Goal: Task Accomplishment & Management: Manage account settings

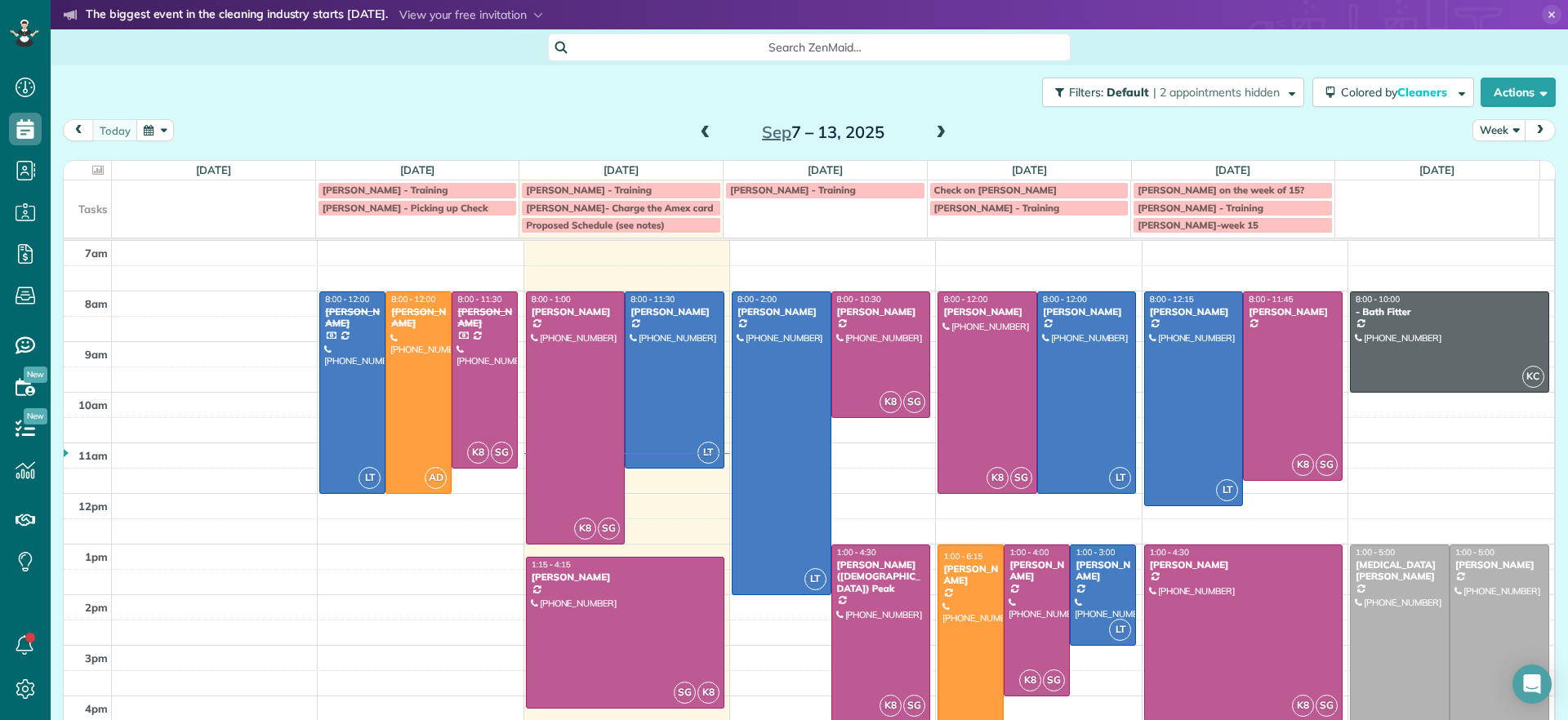
scroll to position [27, 0]
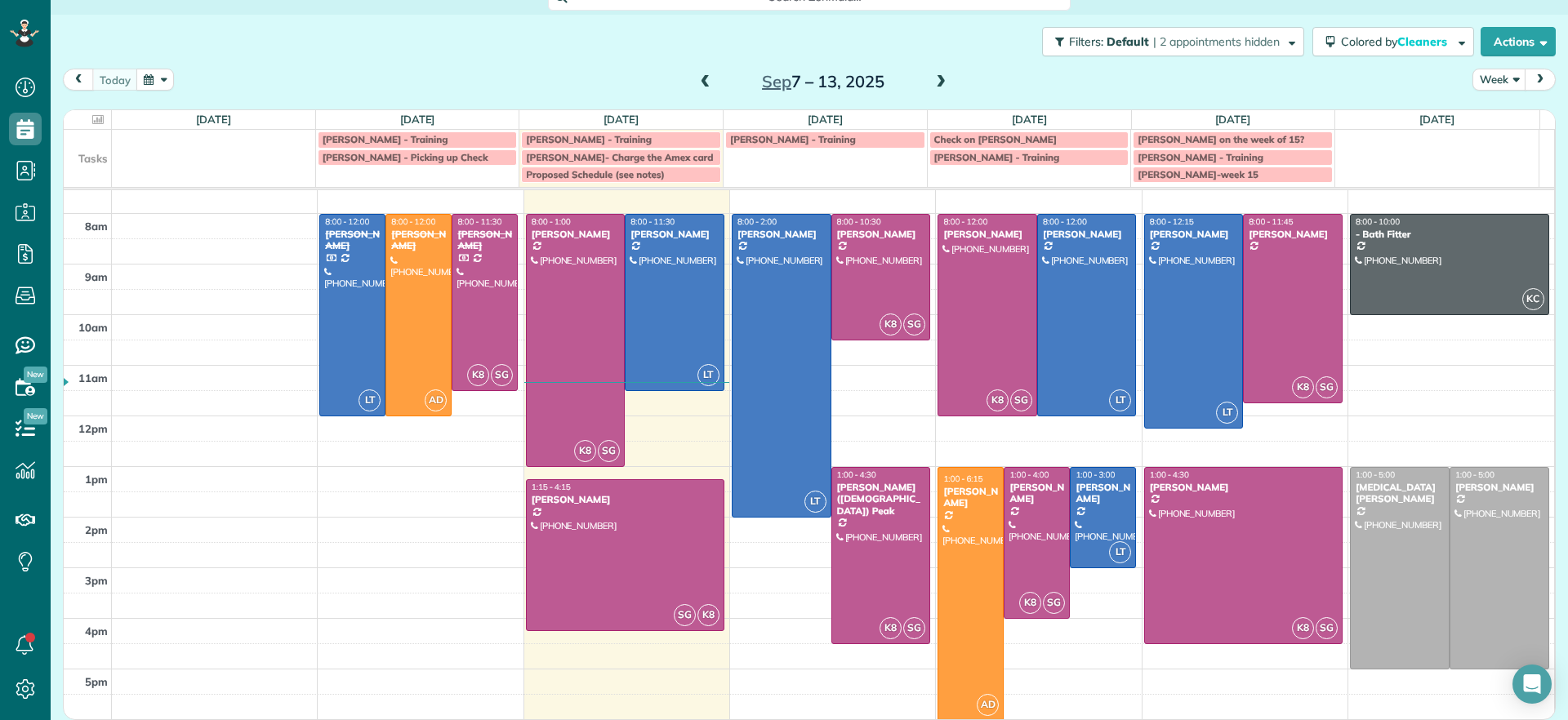
drag, startPoint x: 938, startPoint y: 69, endPoint x: 937, endPoint y: 77, distance: 8.1
click at [937, 70] on span at bounding box center [941, 82] width 18 height 24
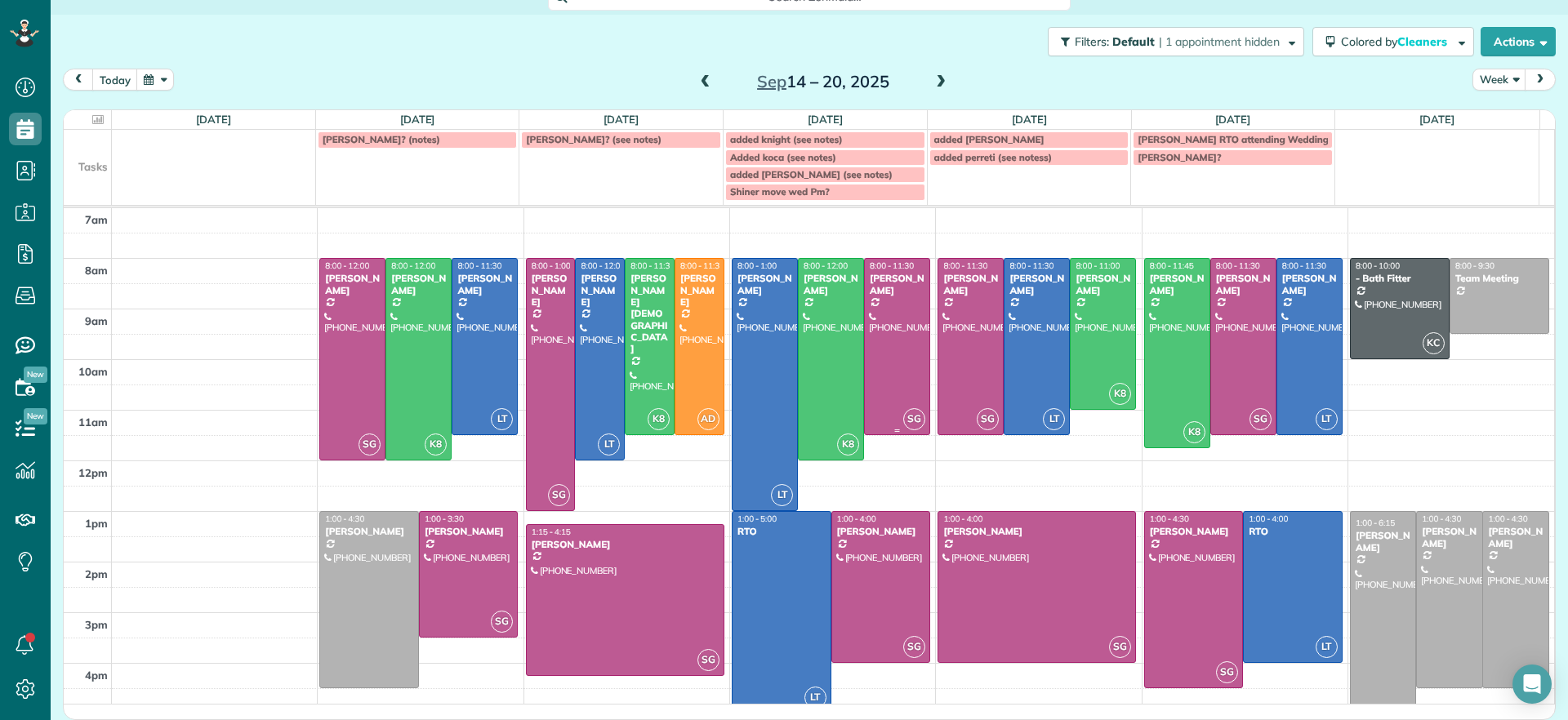
click at [881, 369] on div at bounding box center [897, 346] width 65 height 175
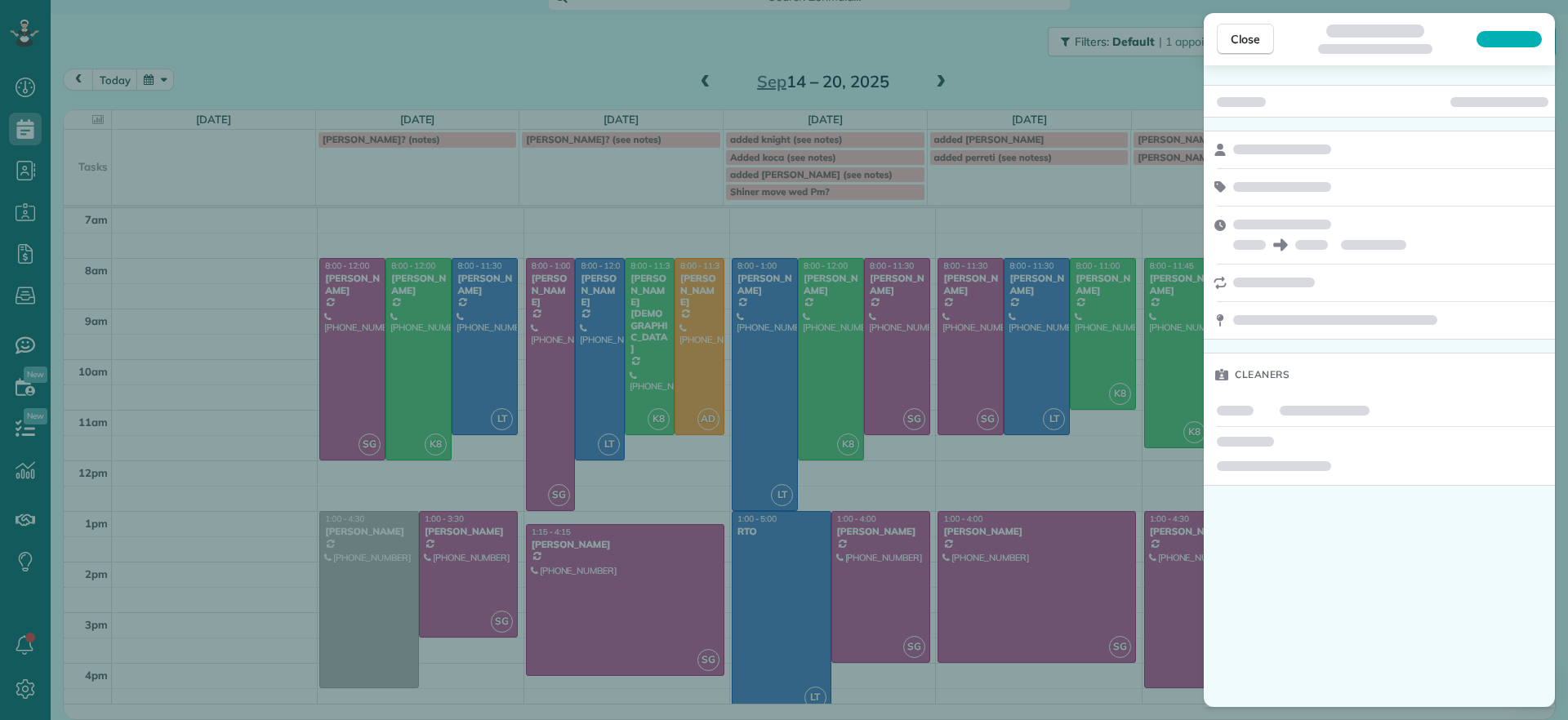
click at [533, 411] on div "Close Cleaners" at bounding box center [784, 360] width 1568 height 720
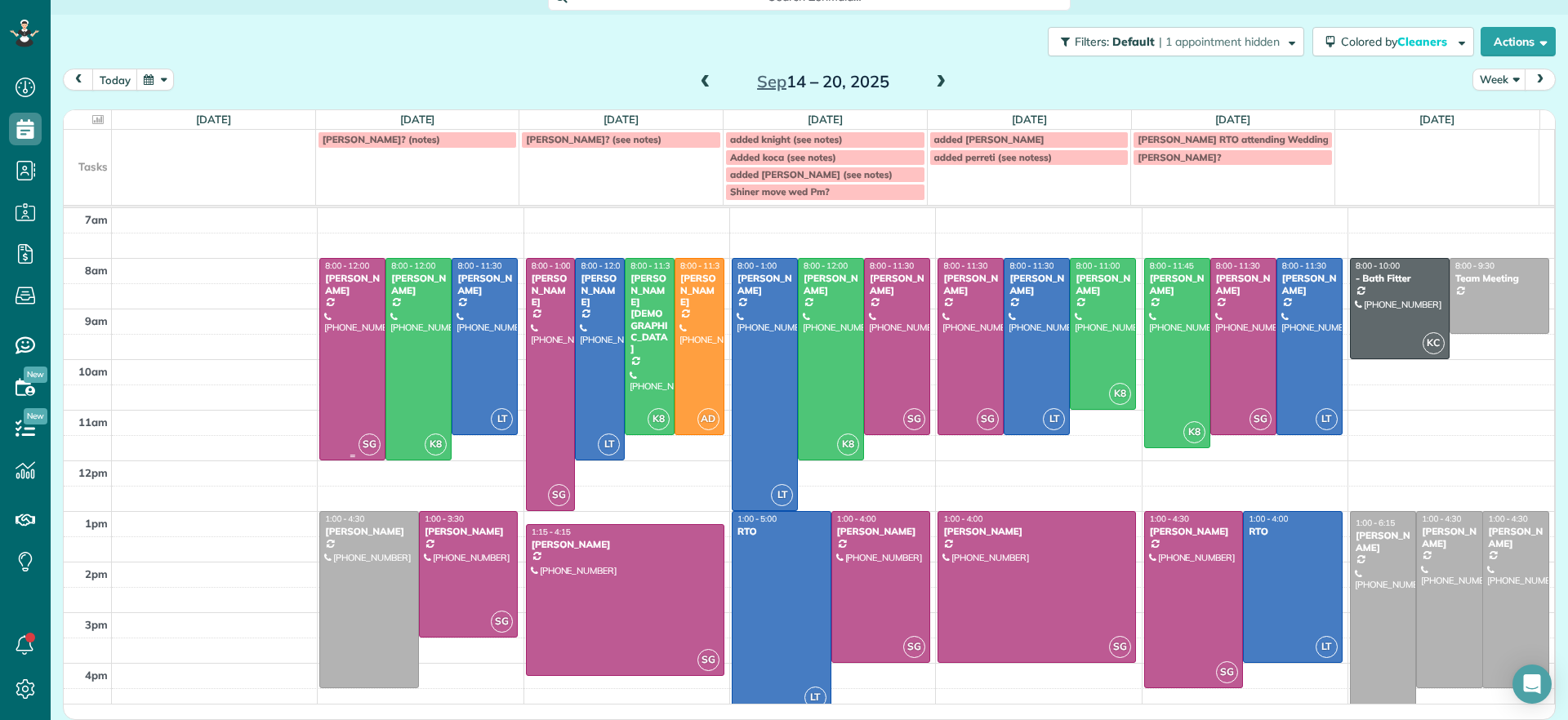
click at [335, 350] on div at bounding box center [352, 359] width 65 height 200
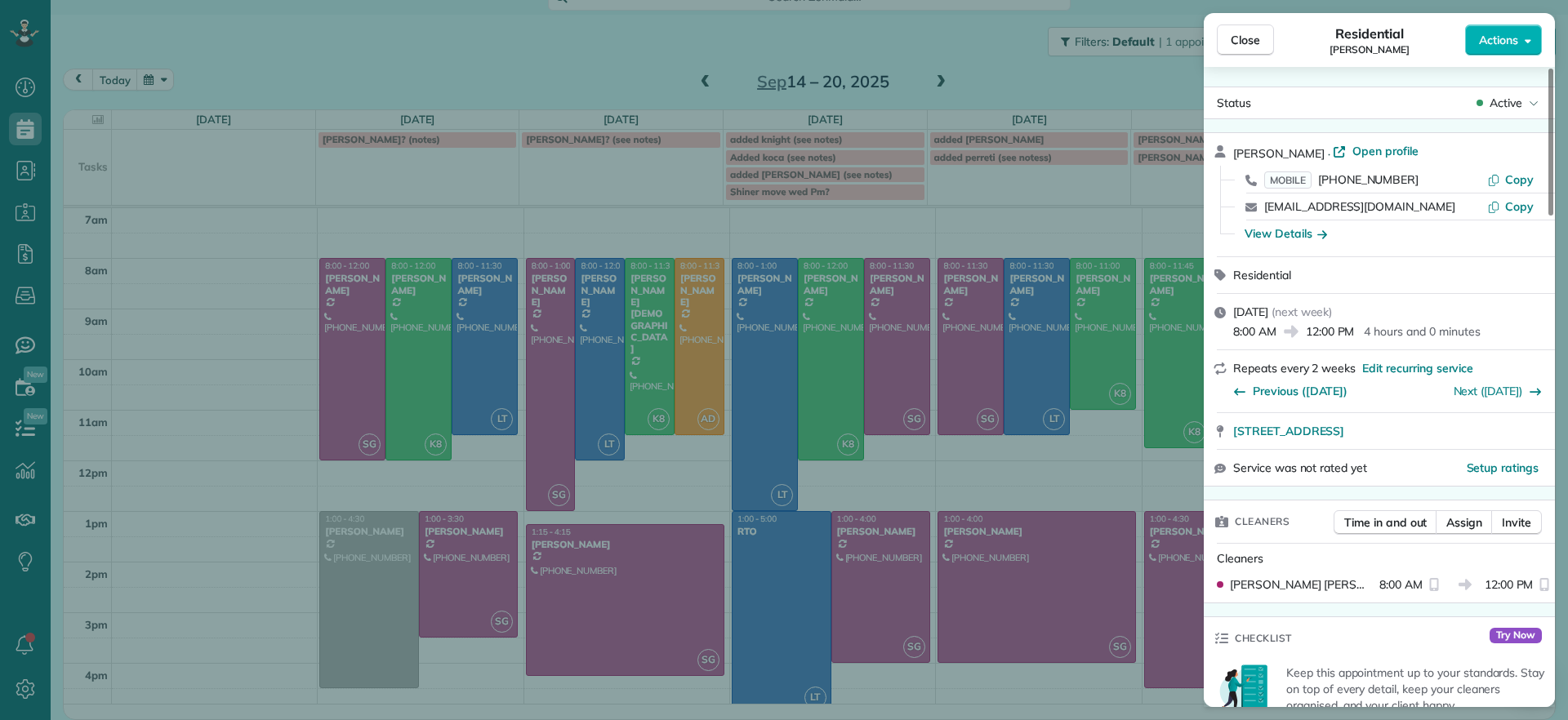
click at [932, 369] on div "Close Residential [PERSON_NAME] Actions Status Active [PERSON_NAME] · Open prof…" at bounding box center [784, 360] width 1568 height 720
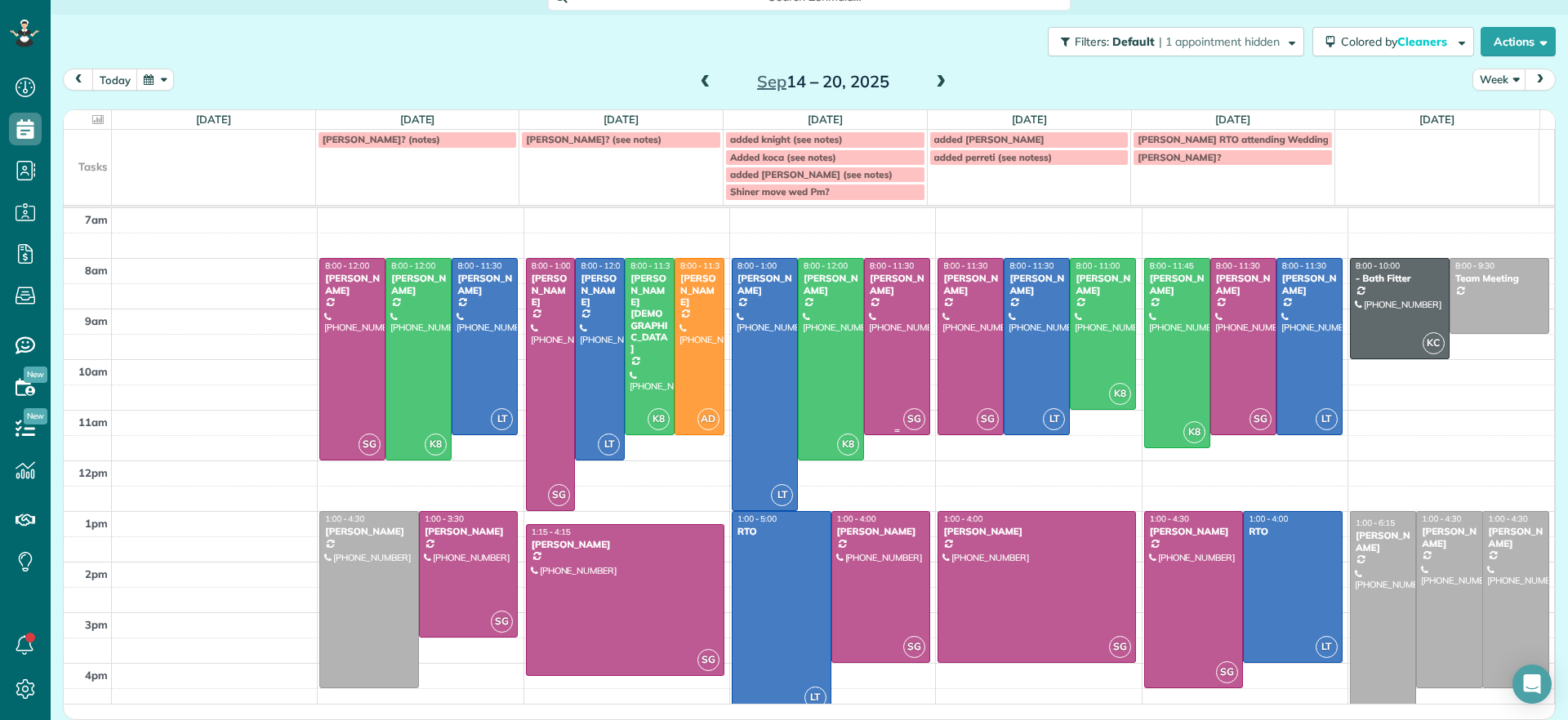
click at [889, 391] on div at bounding box center [897, 346] width 65 height 175
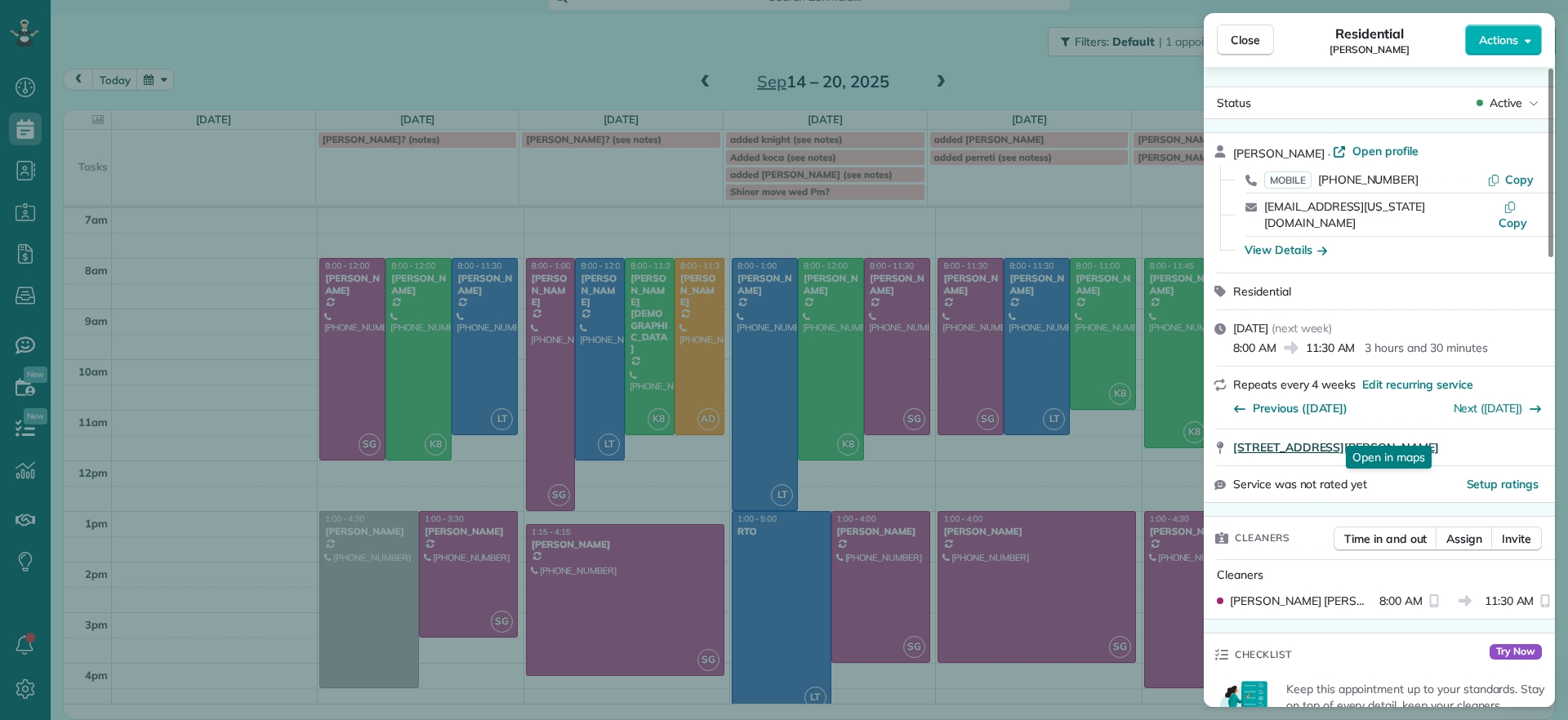
drag, startPoint x: 1231, startPoint y: 440, endPoint x: 1458, endPoint y: 438, distance: 227.0
click at [1458, 438] on div "[STREET_ADDRESS][PERSON_NAME] Open in maps Open in maps" at bounding box center [1379, 448] width 352 height 36
click at [1020, 461] on div "Close Residential [PERSON_NAME] Actions Status Active [PERSON_NAME] · Open prof…" at bounding box center [784, 360] width 1568 height 720
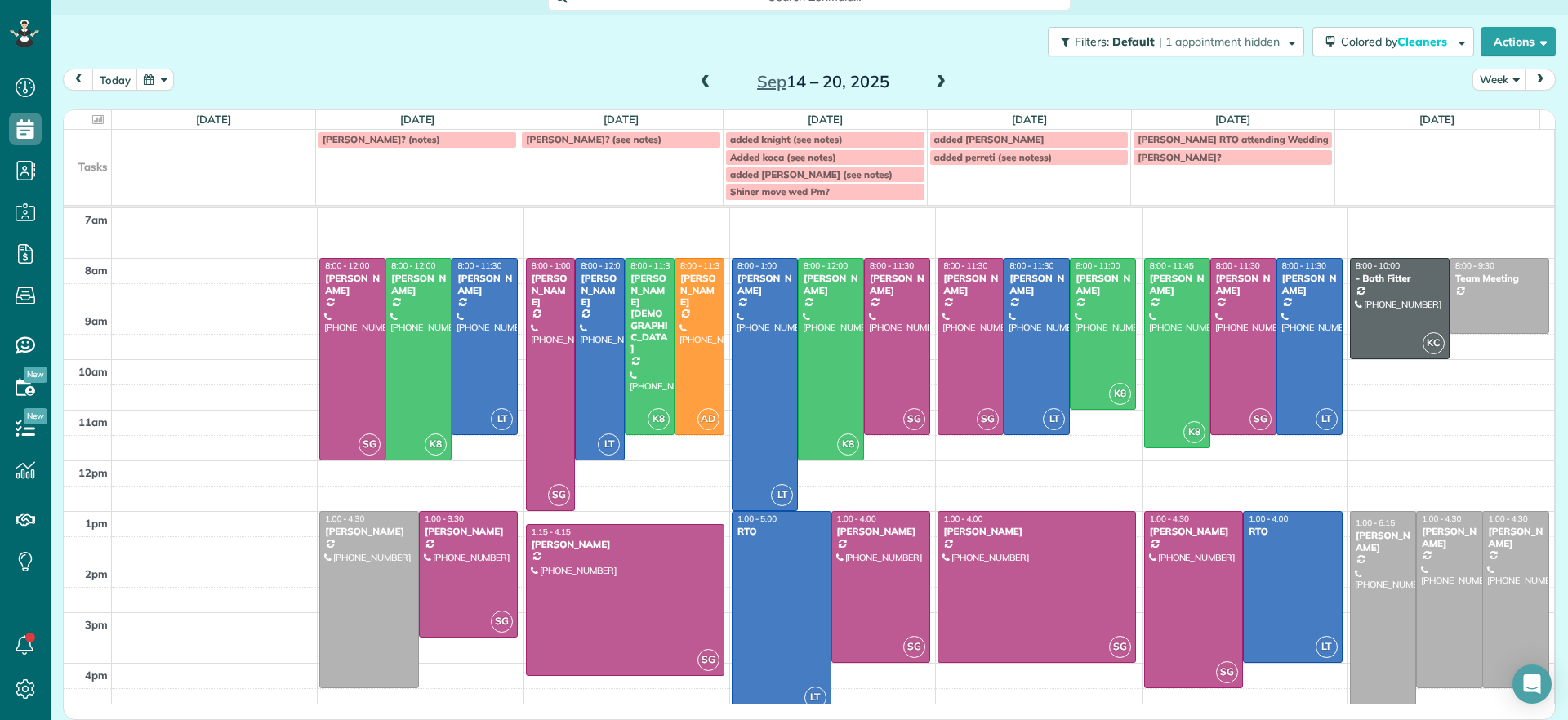
click at [881, 571] on div at bounding box center [881, 587] width 98 height 150
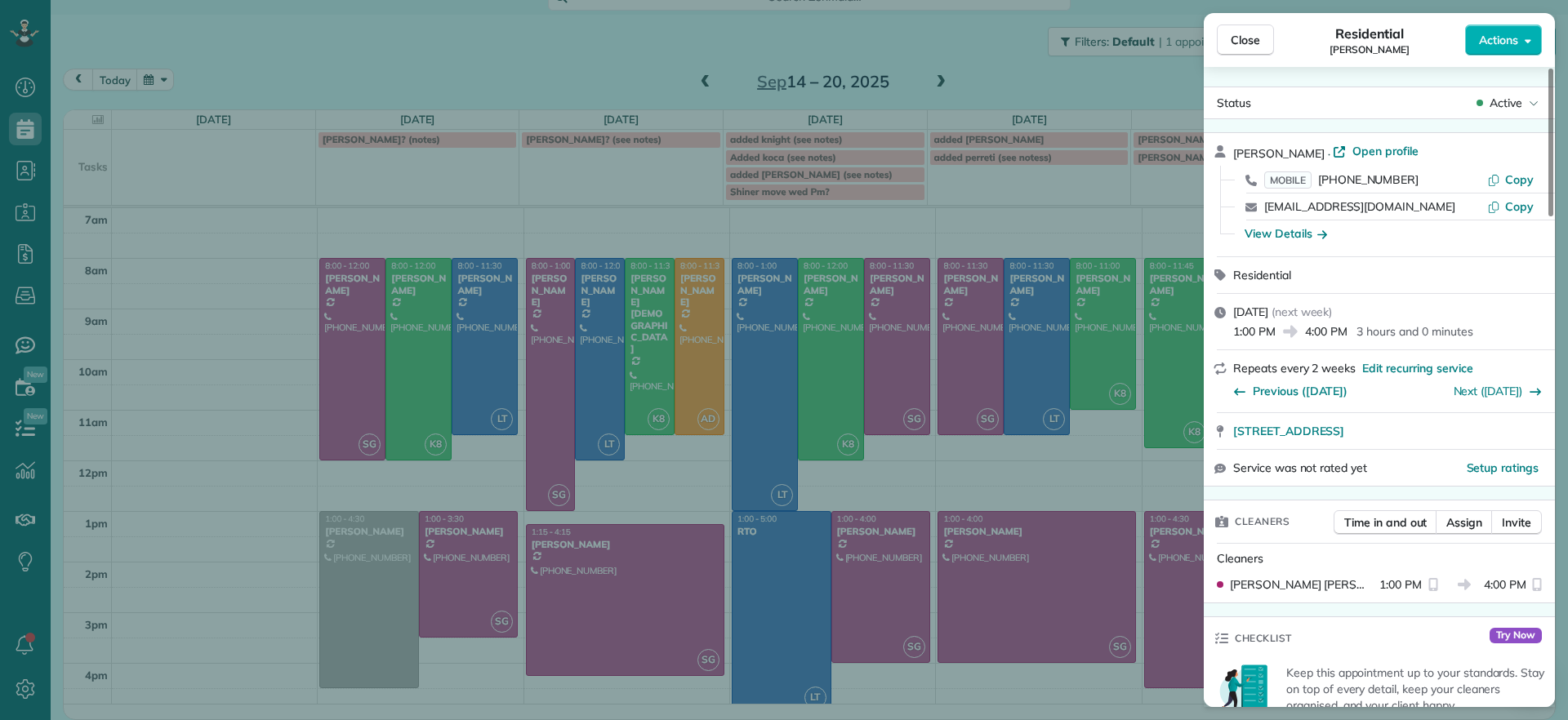
drag, startPoint x: 1228, startPoint y: 434, endPoint x: 1477, endPoint y: 445, distance: 249.2
click at [1477, 445] on div "[STREET_ADDRESS]" at bounding box center [1379, 431] width 352 height 36
click at [567, 51] on div "Close Residential [PERSON_NAME] Actions Status Active [PERSON_NAME] · Open prof…" at bounding box center [784, 360] width 1568 height 720
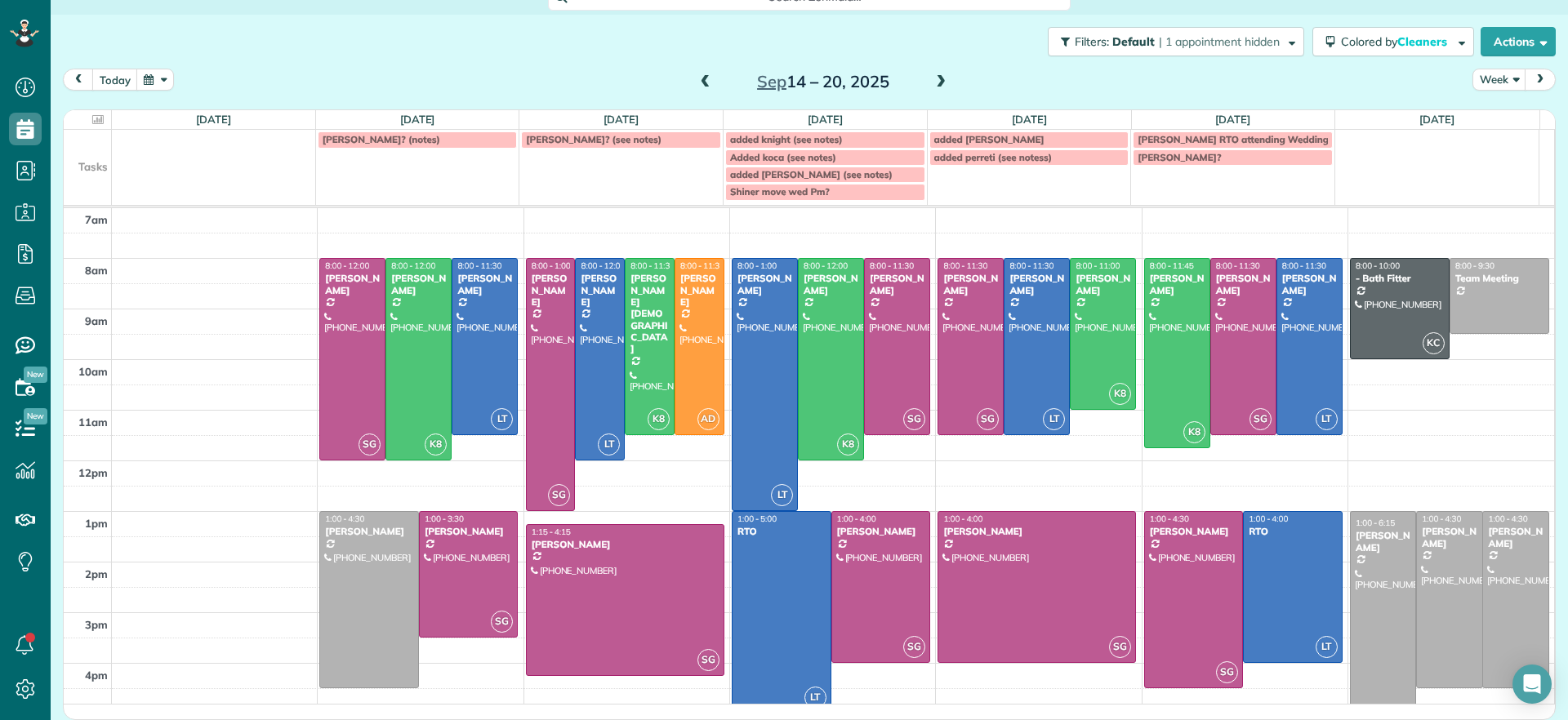
click at [697, 83] on span at bounding box center [706, 83] width 18 height 14
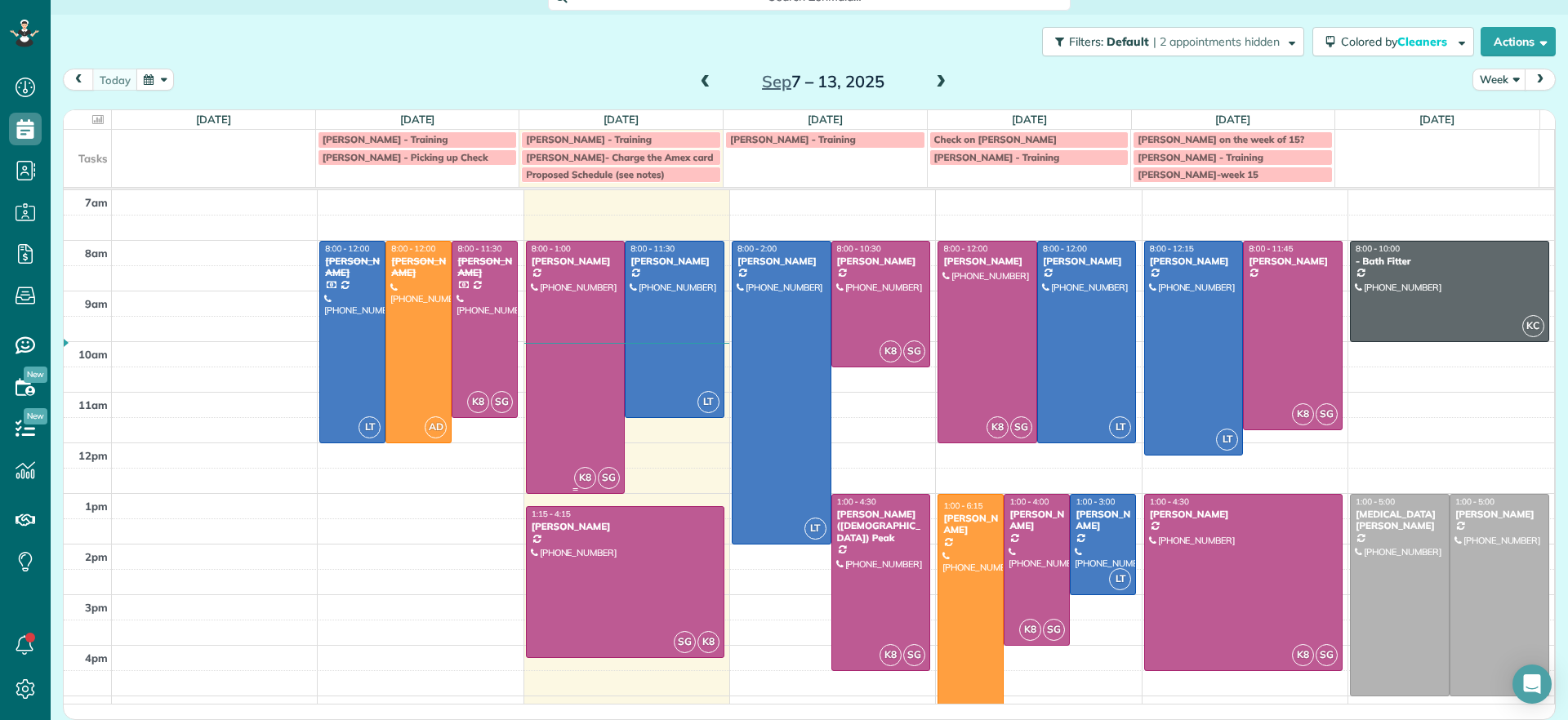
click at [579, 314] on div at bounding box center [575, 368] width 98 height 252
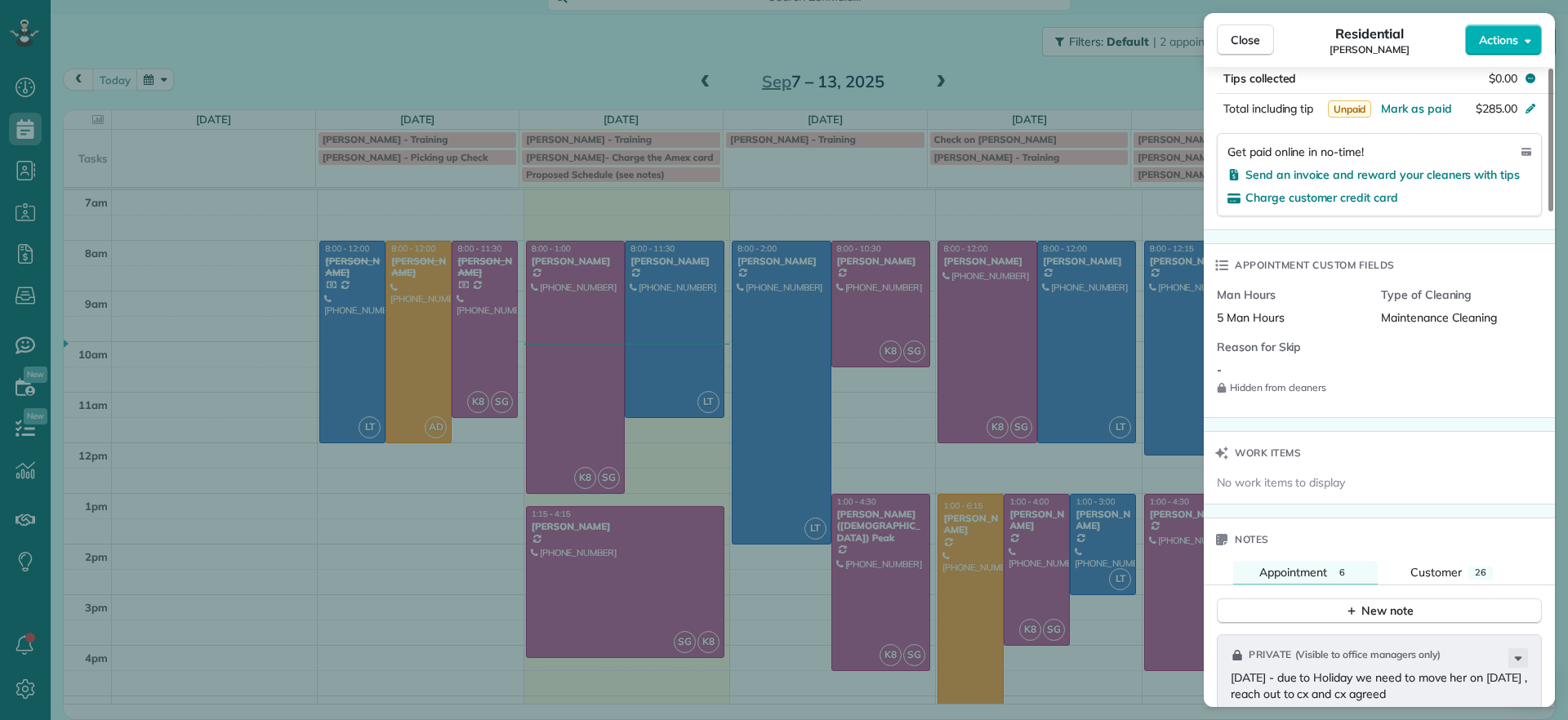
scroll to position [1021, 0]
click at [1290, 206] on span "Charge customer credit card" at bounding box center [1322, 202] width 153 height 14
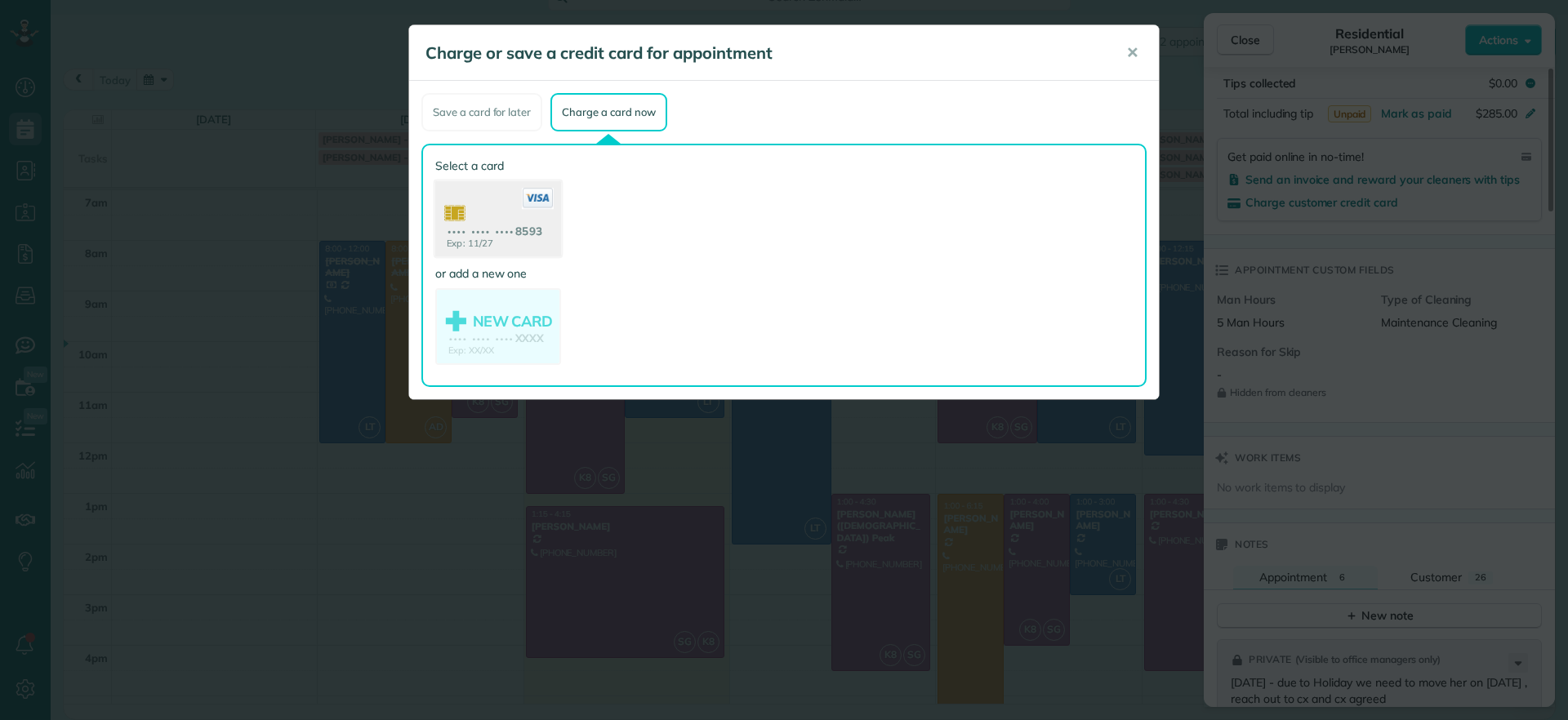
click at [500, 239] on use at bounding box center [498, 221] width 126 height 79
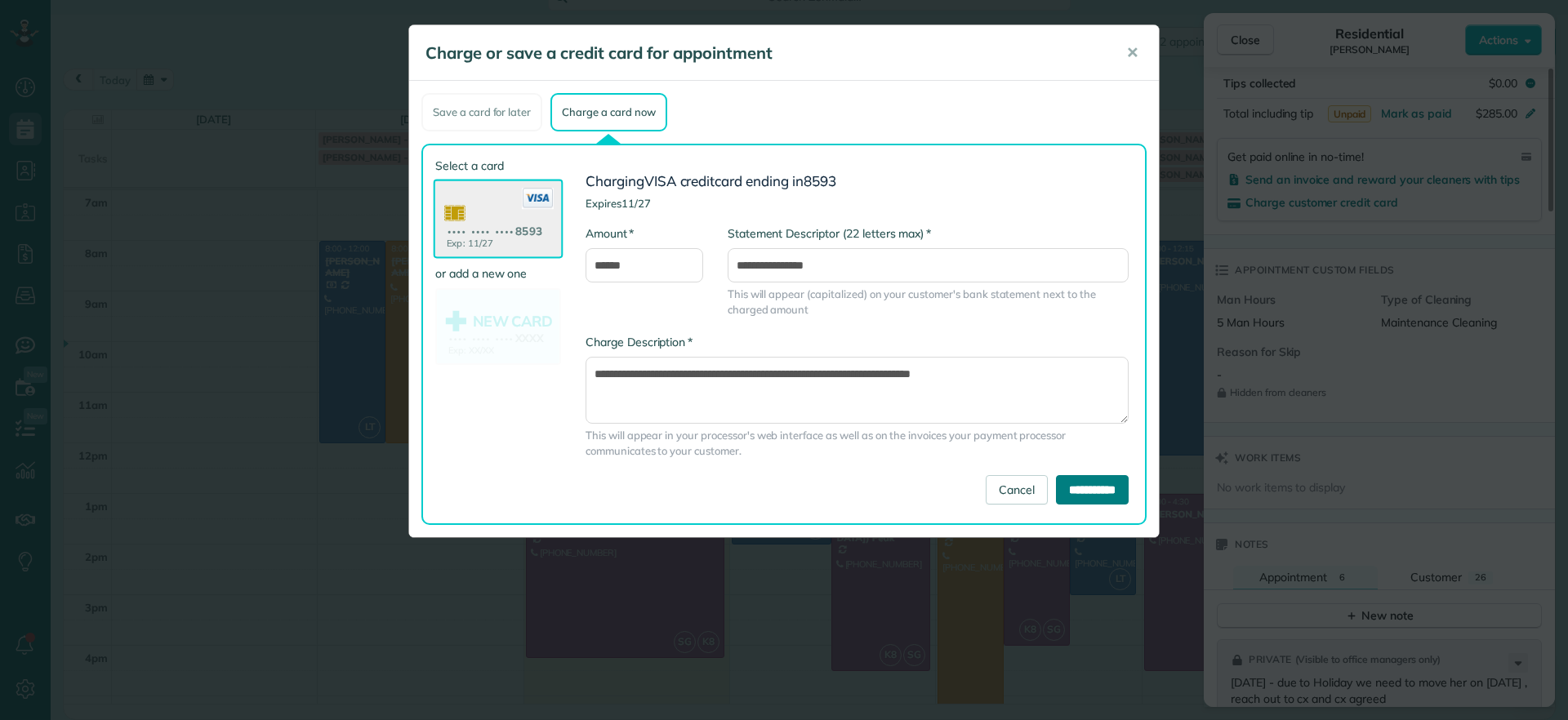
click at [1085, 491] on input "**********" at bounding box center [1092, 490] width 73 height 30
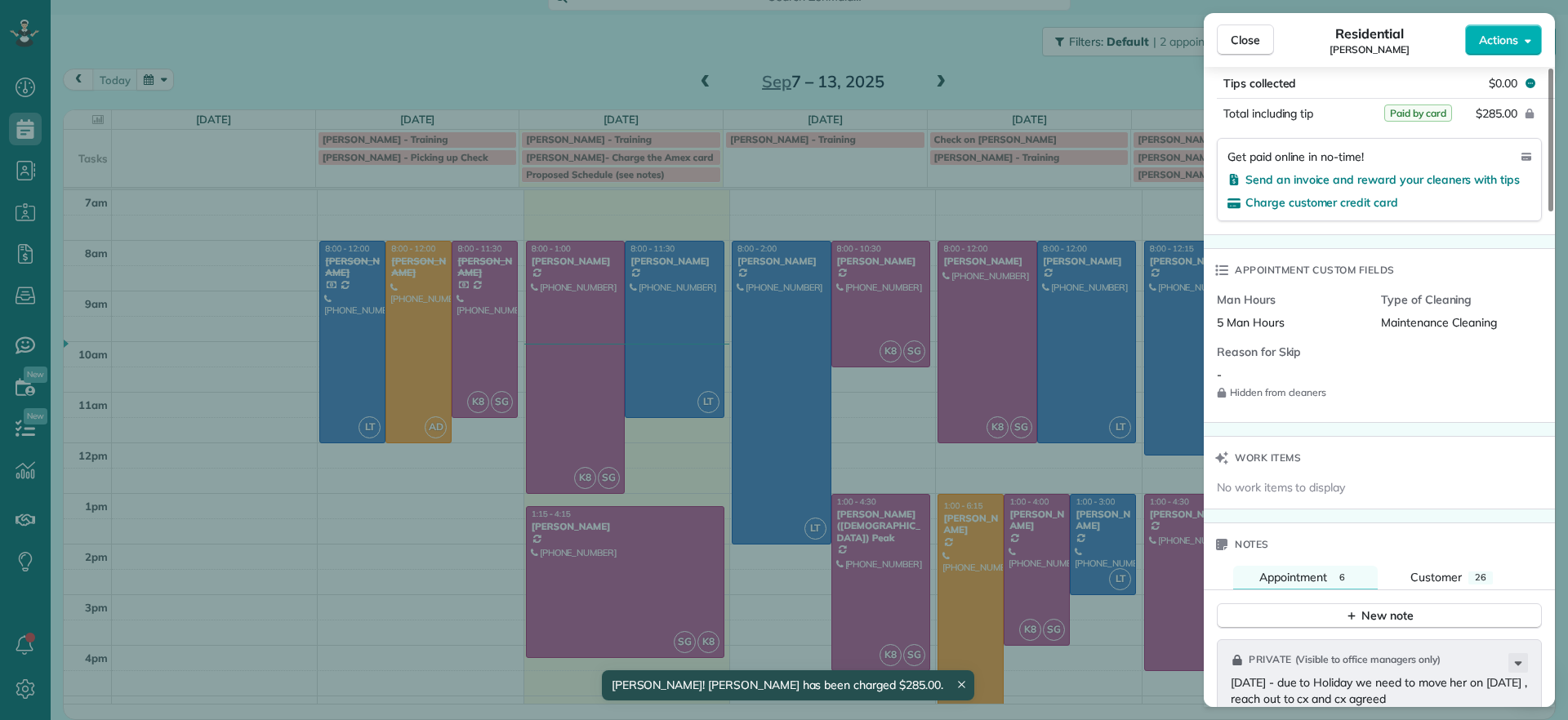
click at [422, 551] on div "Close Residential [PERSON_NAME] Actions Status Active [PERSON_NAME] · Open prof…" at bounding box center [784, 360] width 1568 height 720
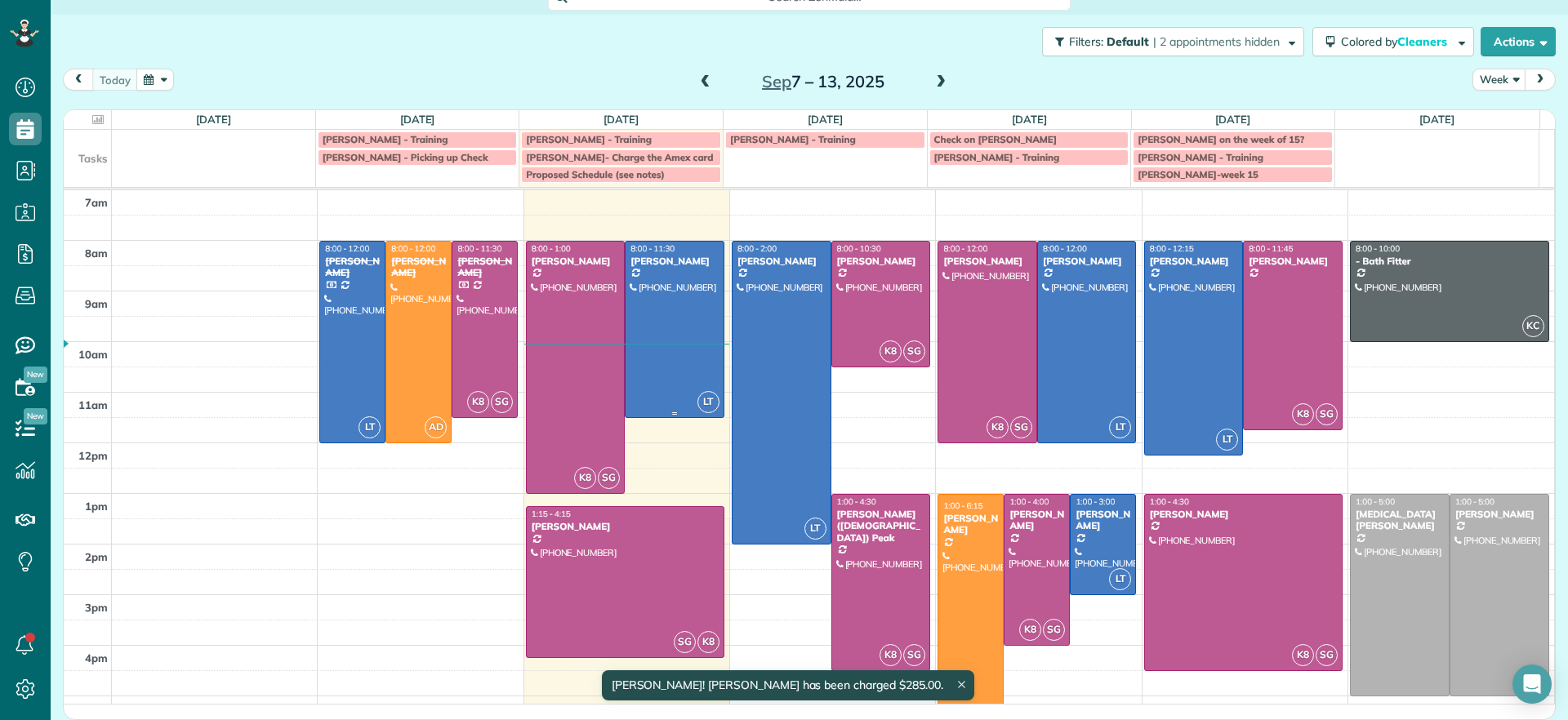
click at [637, 352] on div at bounding box center [674, 329] width 98 height 175
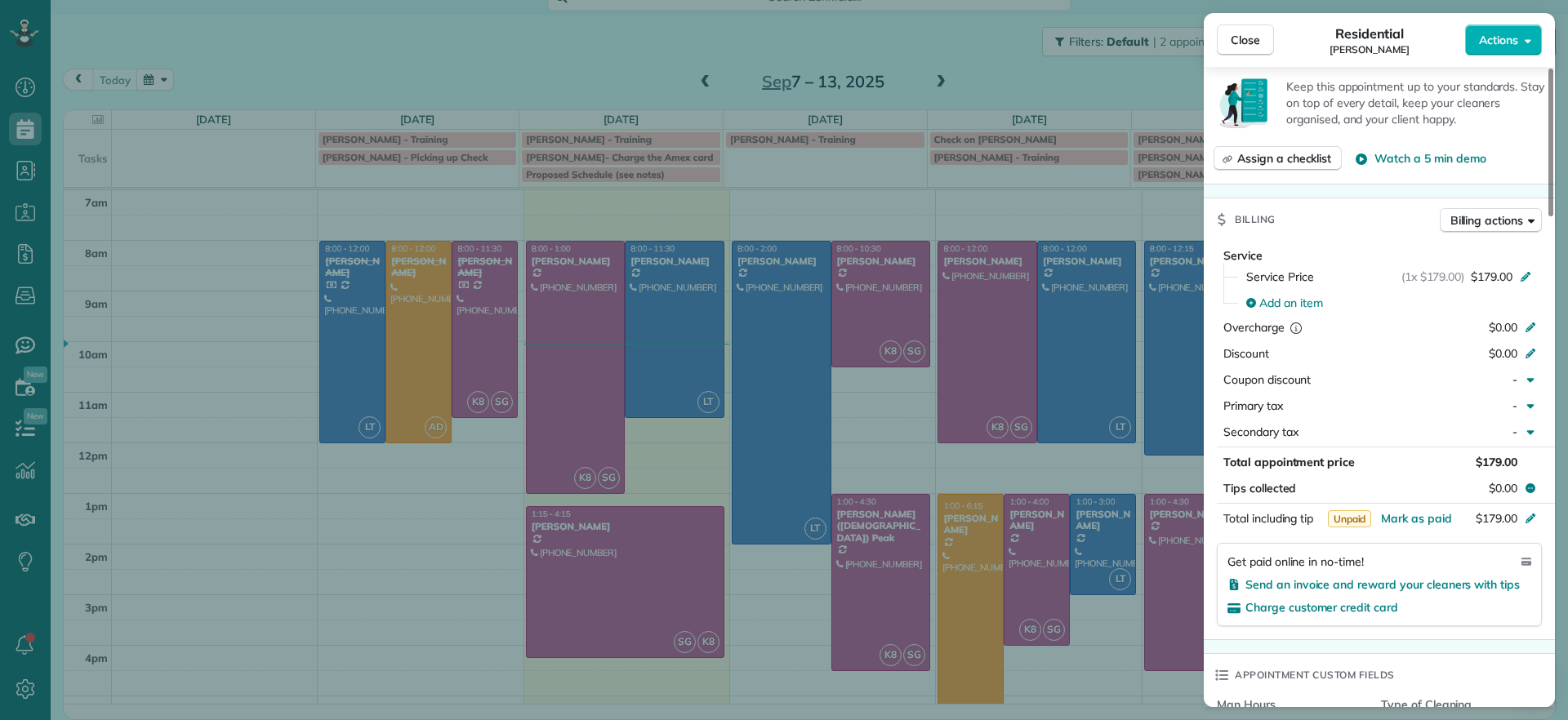
scroll to position [919, 0]
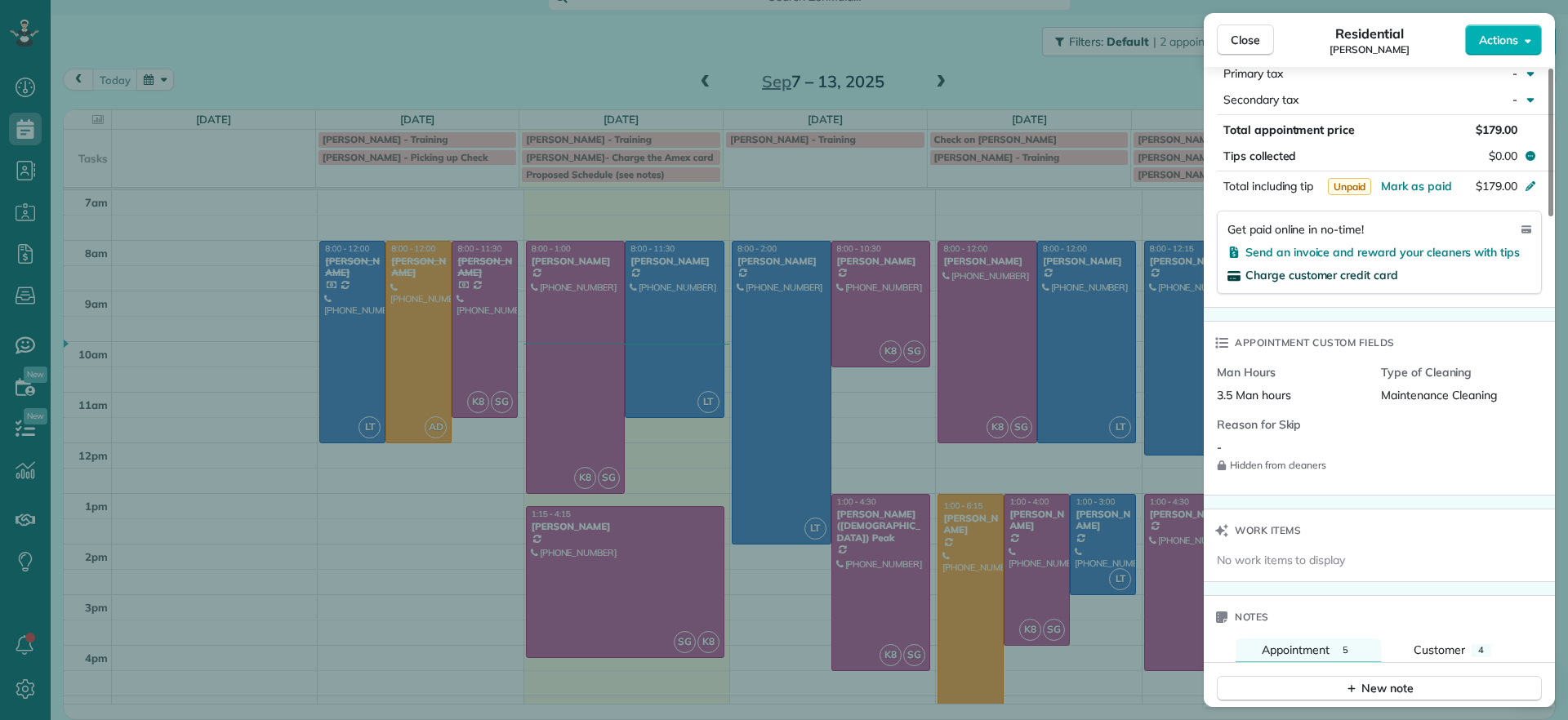
click at [1271, 274] on span "Charge customer credit card" at bounding box center [1322, 275] width 153 height 14
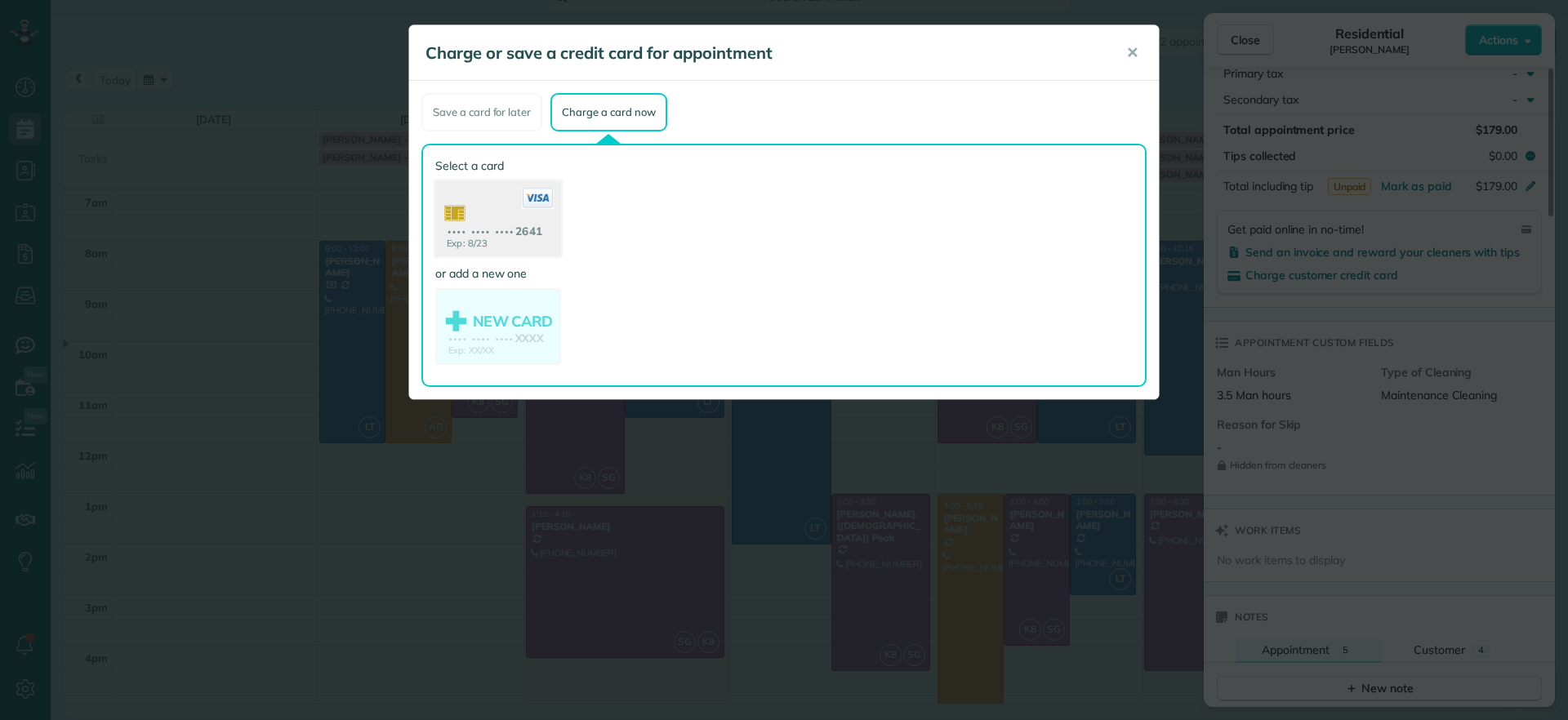
click at [524, 239] on use at bounding box center [498, 221] width 126 height 79
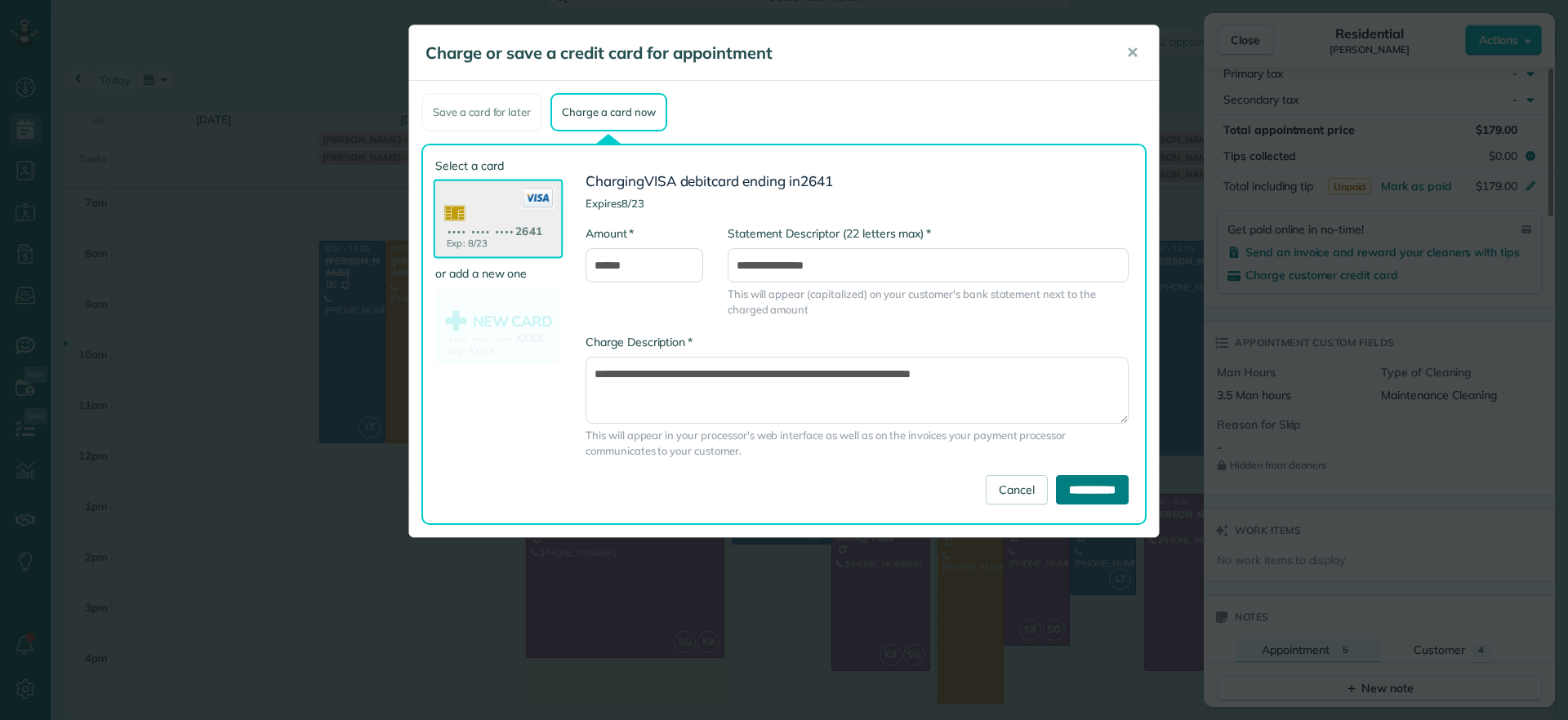
click at [1096, 500] on input "**********" at bounding box center [1092, 490] width 73 height 30
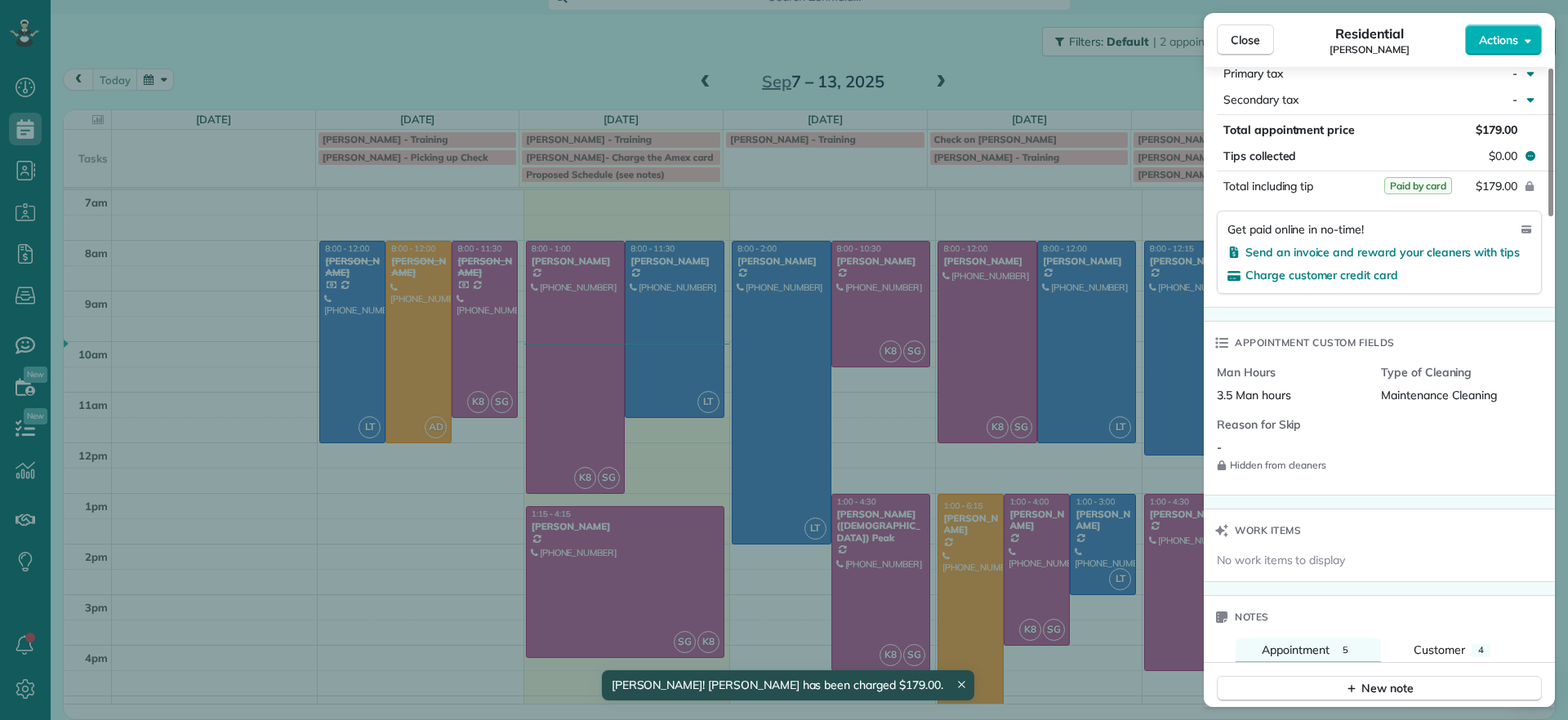
click at [425, 564] on div "Close Residential [PERSON_NAME] Actions Status Active [PERSON_NAME] · Open prof…" at bounding box center [784, 360] width 1568 height 720
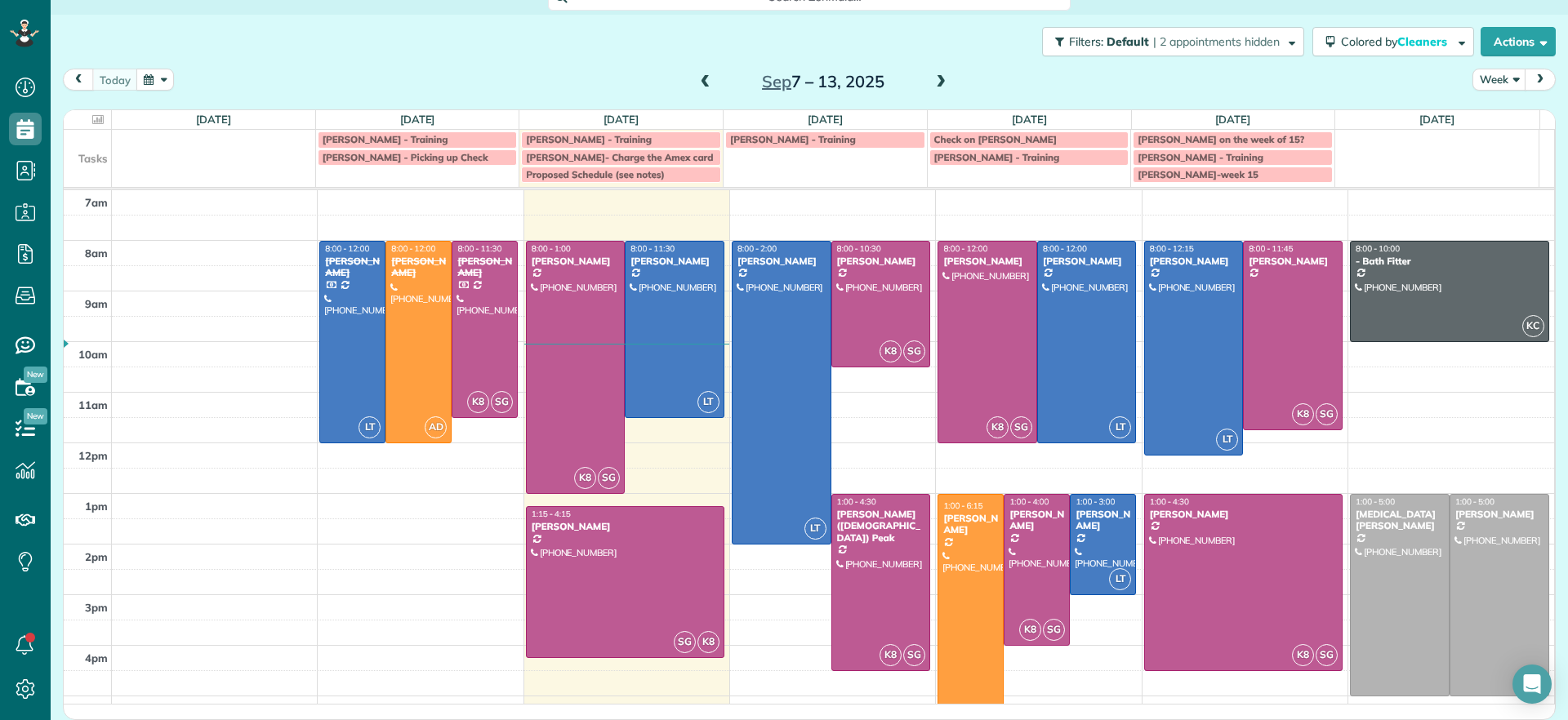
click at [932, 89] on span at bounding box center [941, 83] width 18 height 14
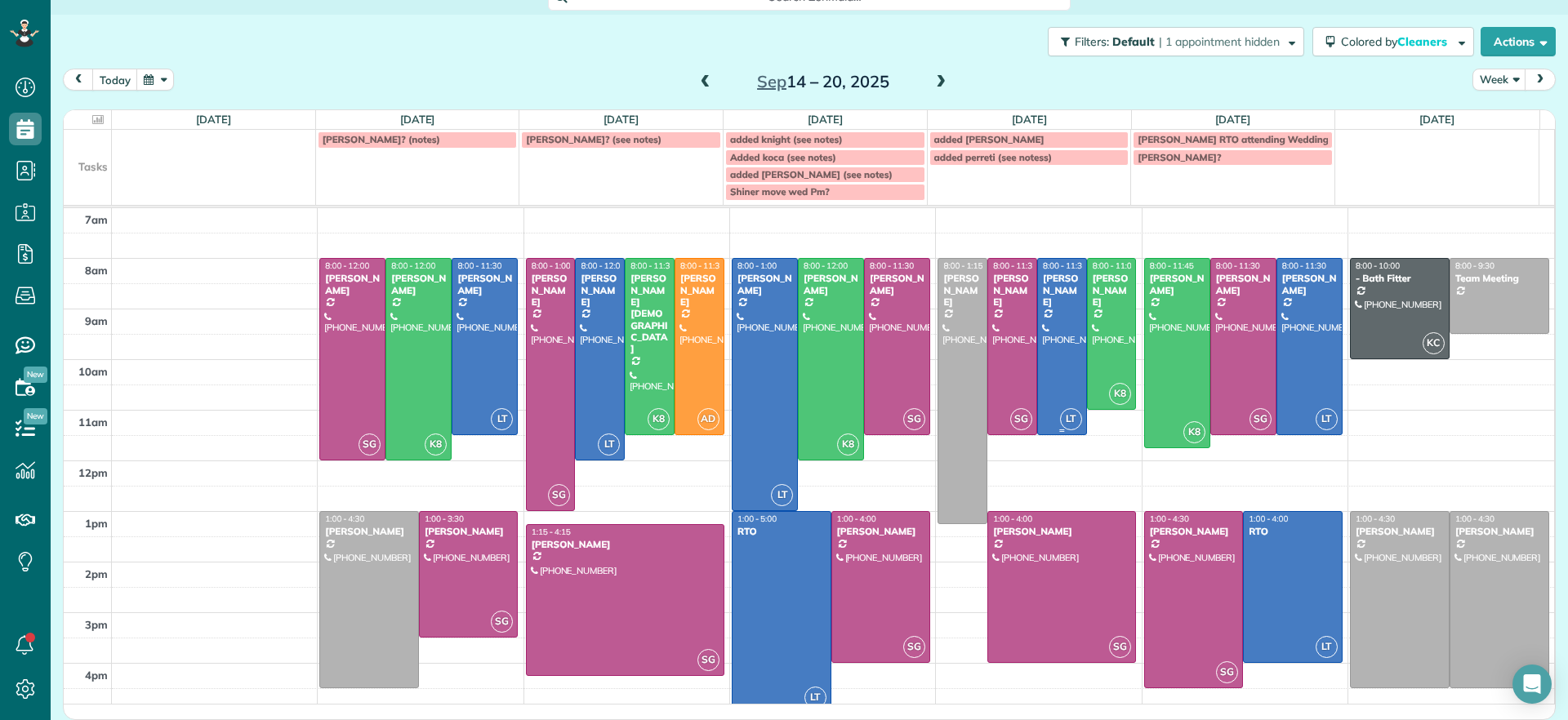
click at [1039, 352] on div at bounding box center [1063, 346] width 49 height 175
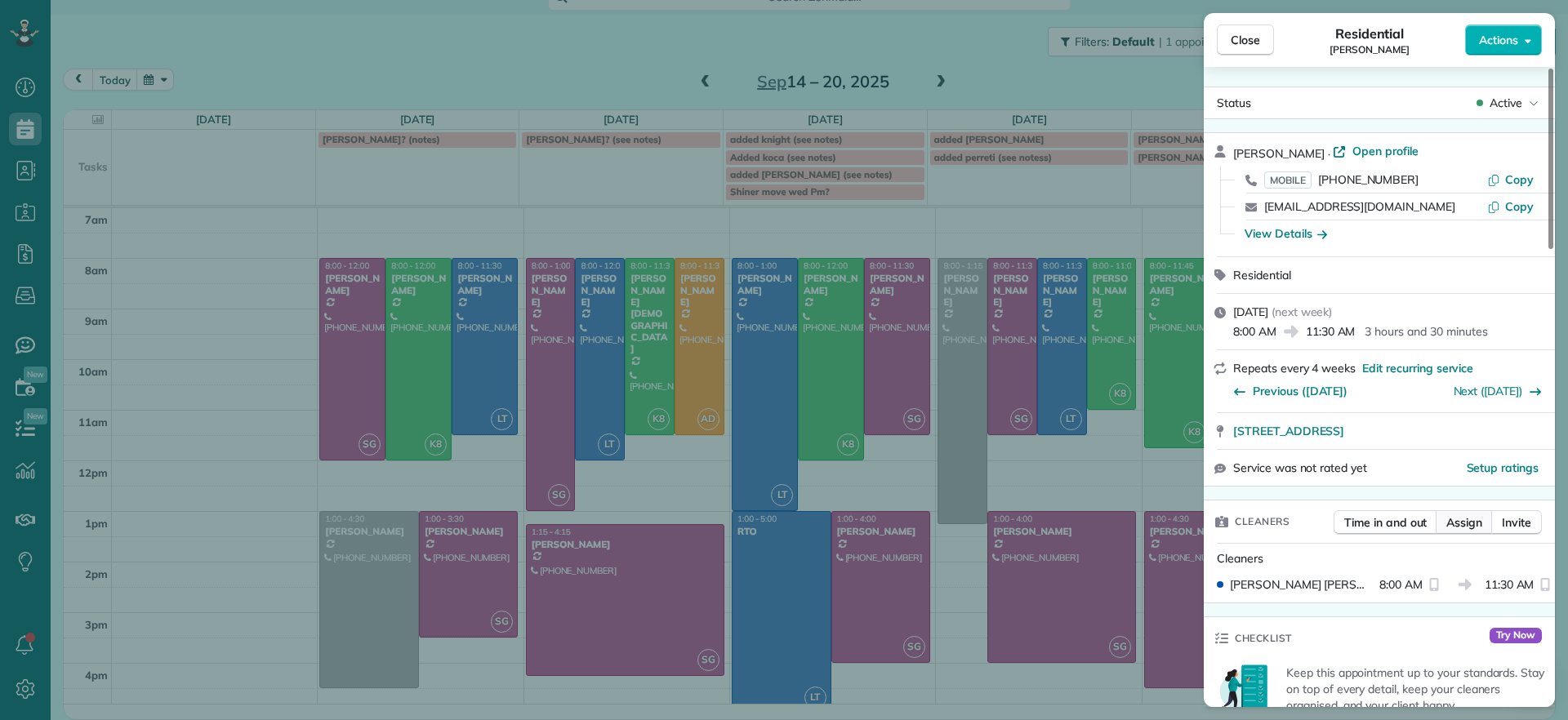
click at [1467, 528] on span "Assign" at bounding box center [1465, 522] width 36 height 16
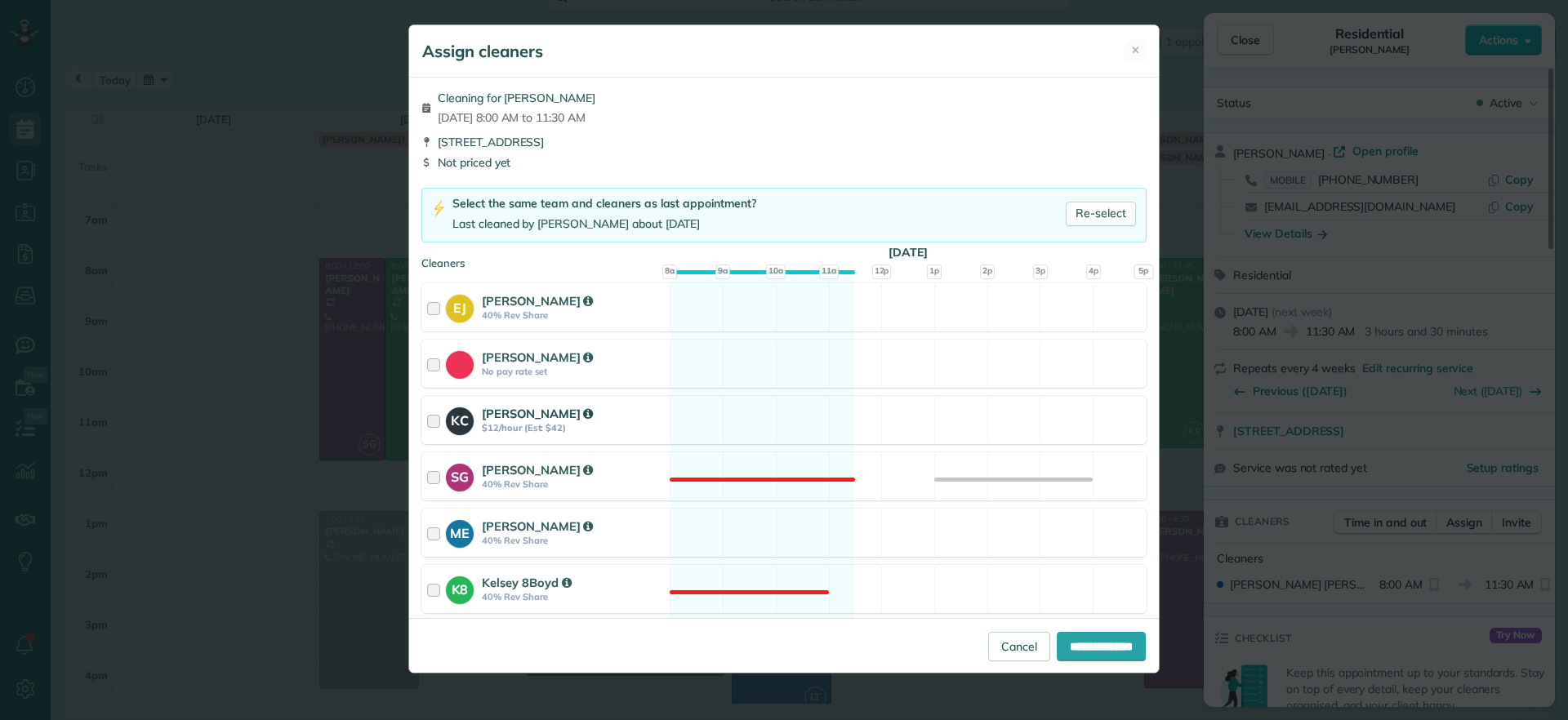
scroll to position [204, 0]
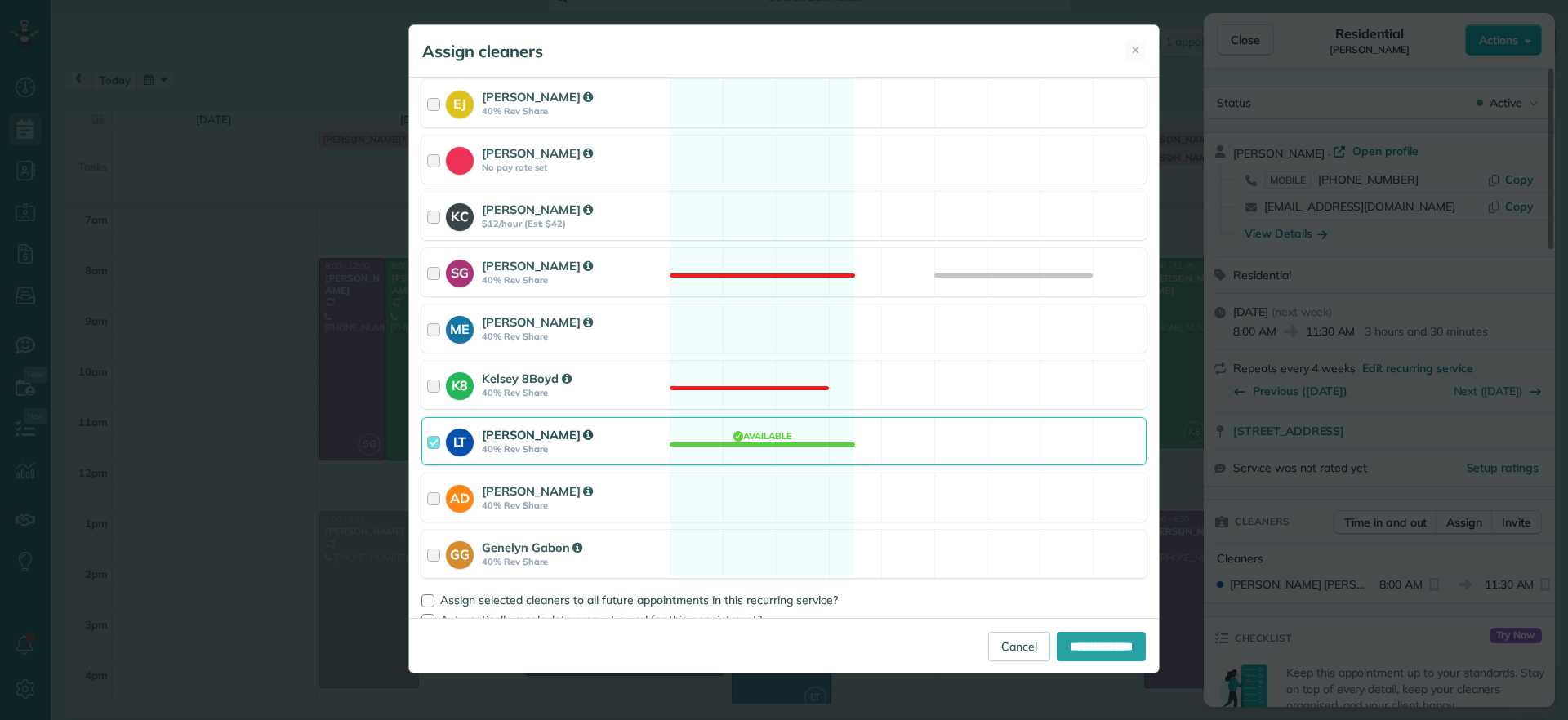
click at [700, 452] on div "LT [PERSON_NAME] 40% Rev Share Available" at bounding box center [784, 441] width 726 height 49
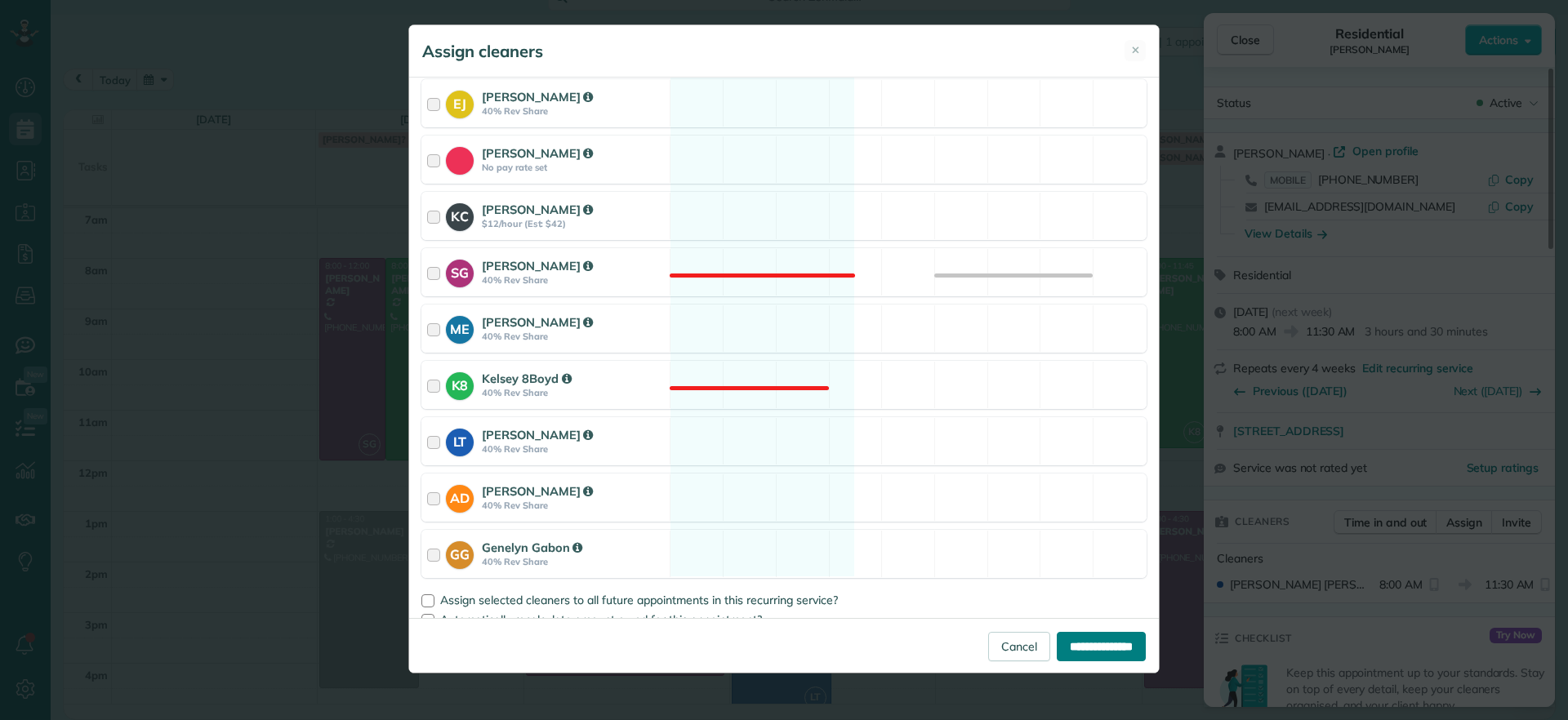
click at [1071, 652] on input "**********" at bounding box center [1101, 646] width 89 height 30
type input "**********"
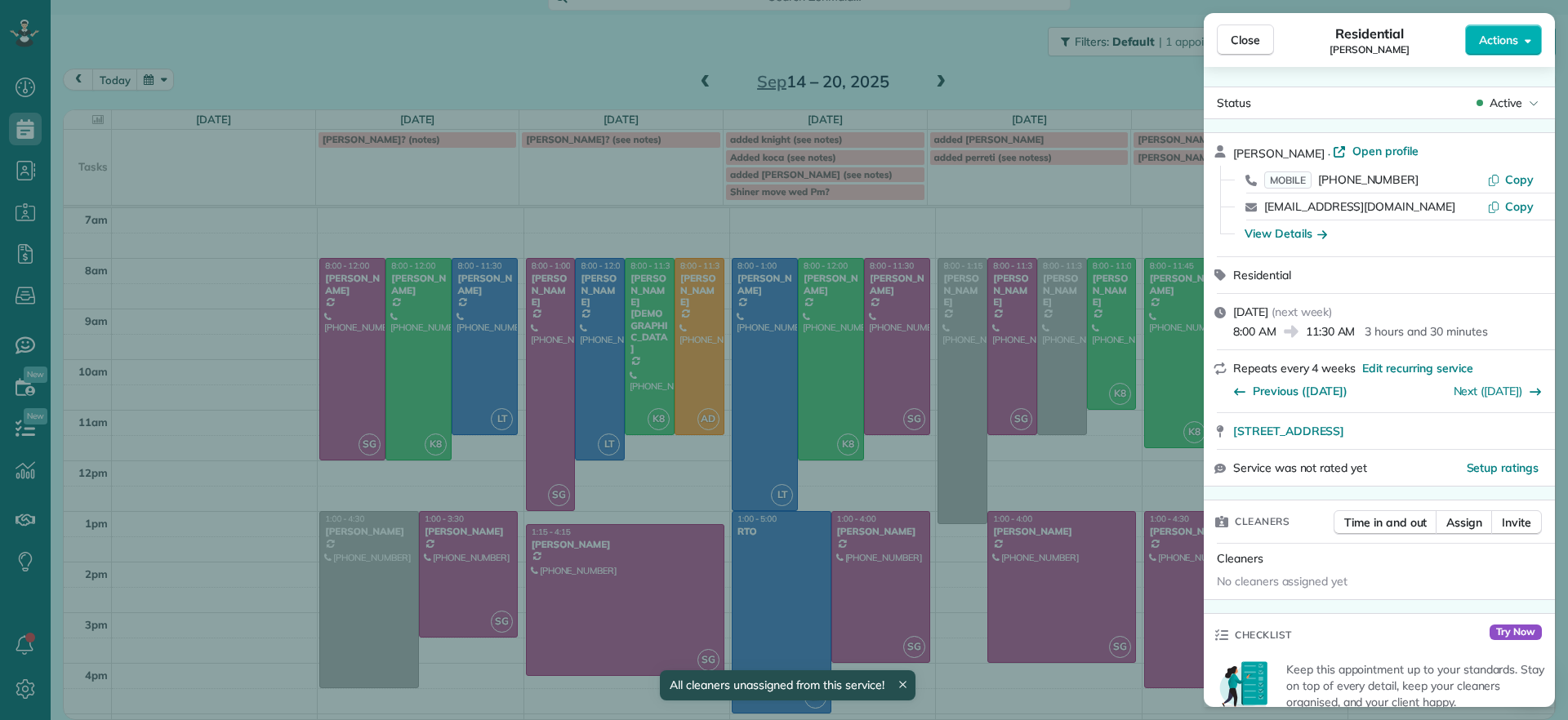
click at [972, 414] on div "Close Residential [PERSON_NAME] Actions Status Active [PERSON_NAME] · Open prof…" at bounding box center [784, 360] width 1568 height 720
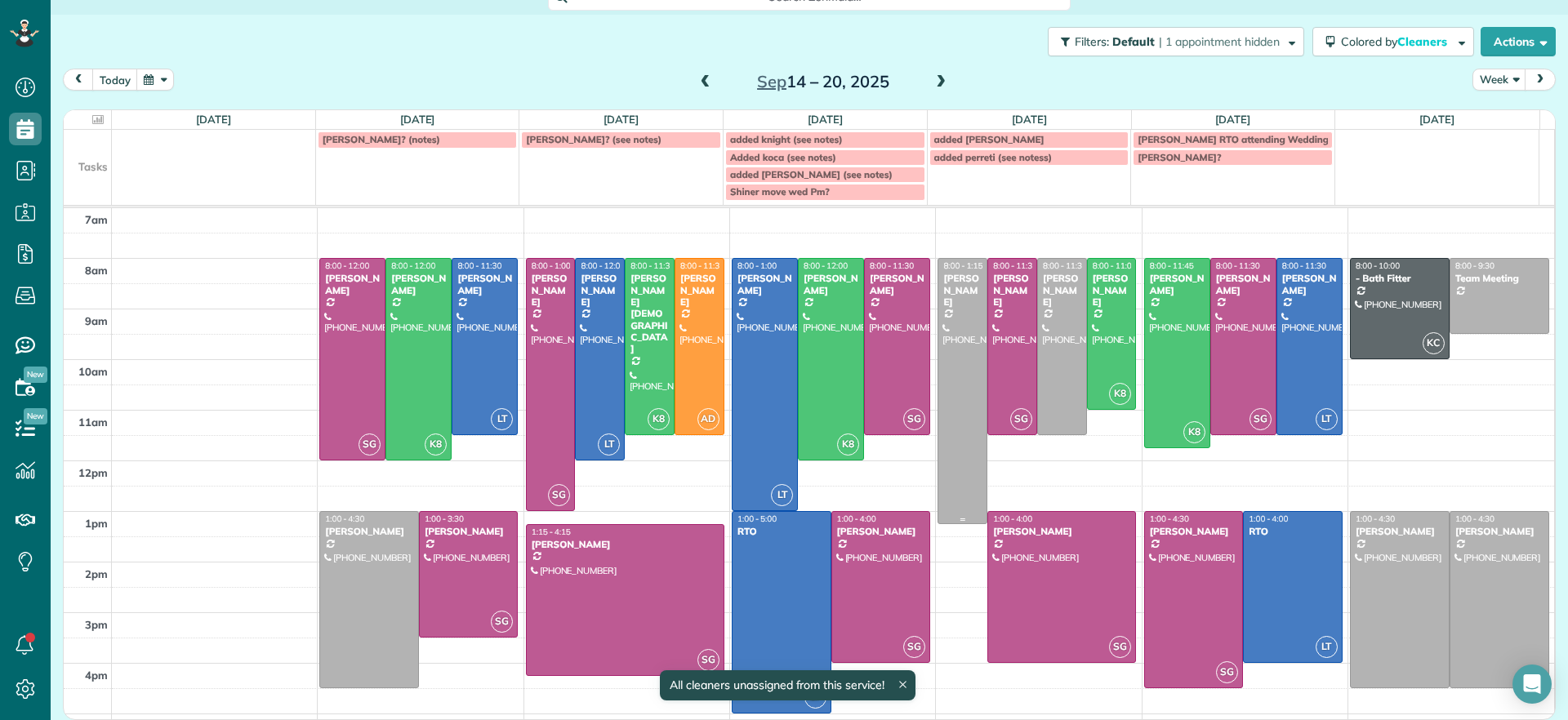
click at [950, 410] on div at bounding box center [963, 391] width 49 height 264
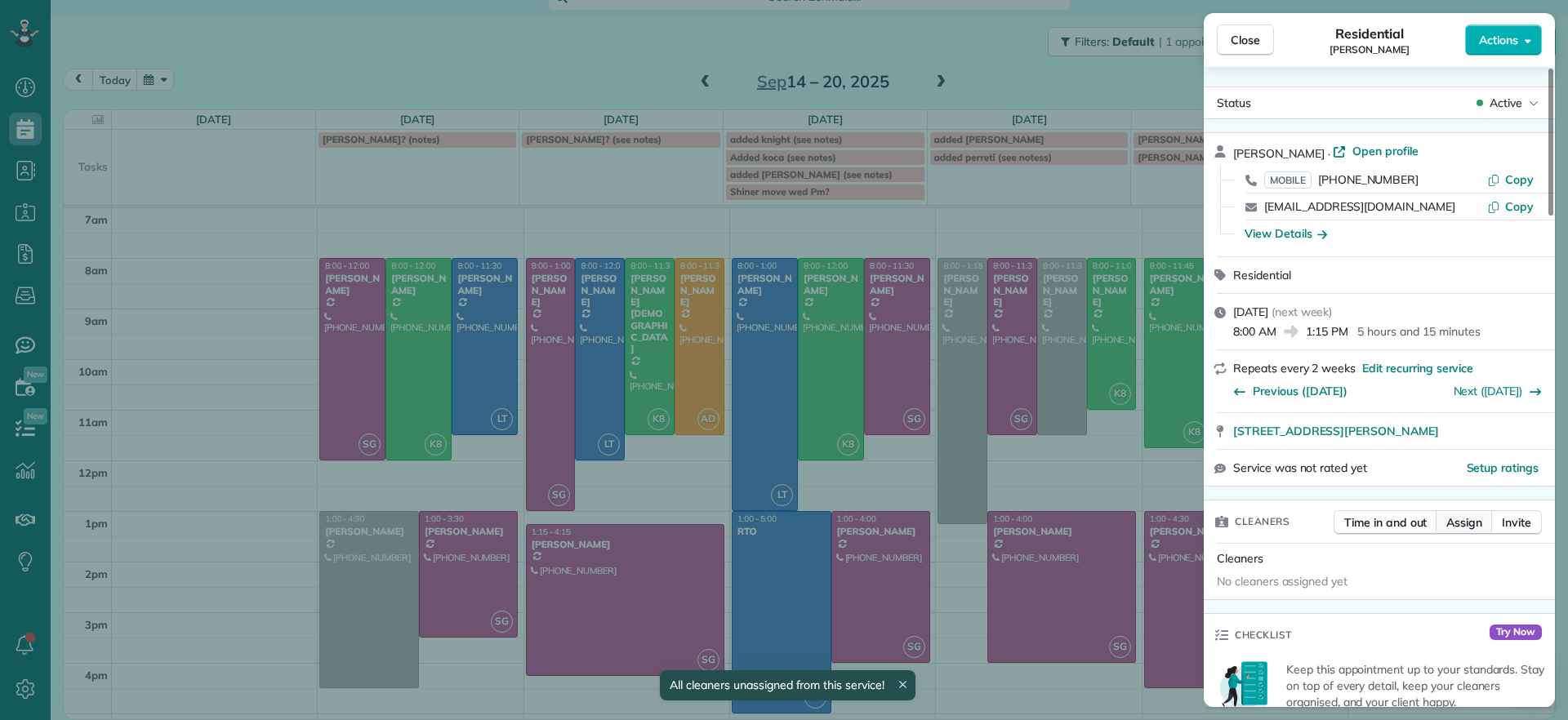
click at [1476, 522] on span "Assign" at bounding box center [1465, 522] width 36 height 16
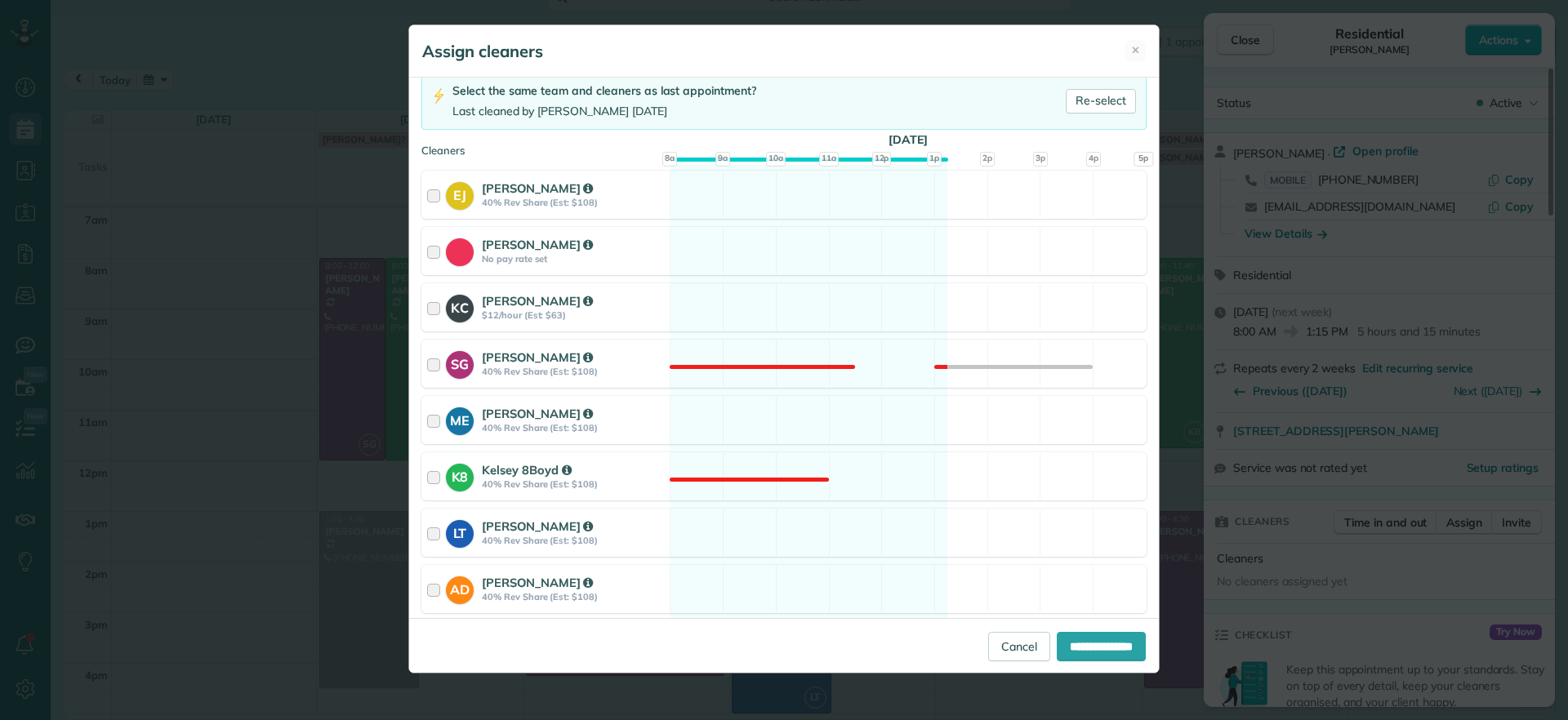
scroll to position [224, 0]
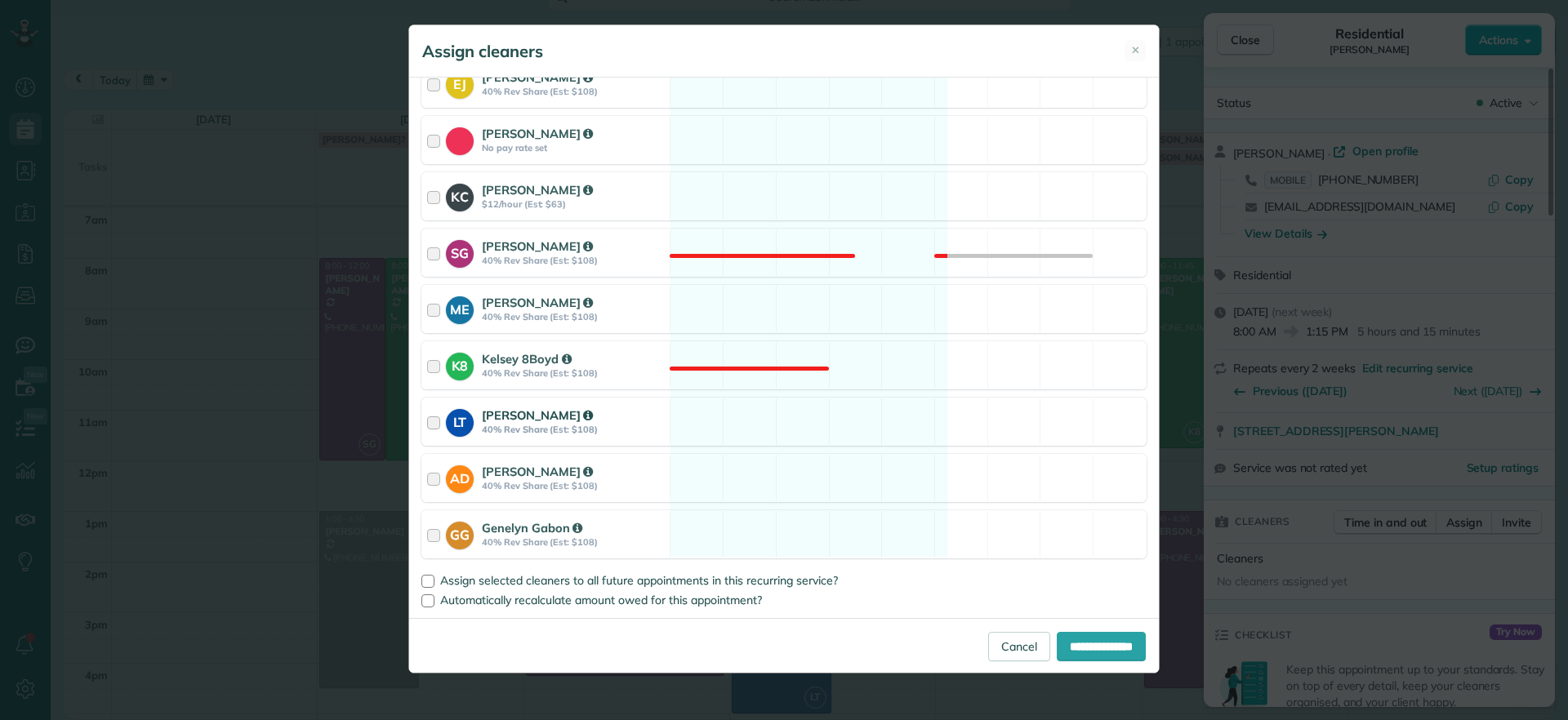
click at [740, 422] on div "LT [PERSON_NAME] 40% Rev Share (Est: $108) Available" at bounding box center [784, 422] width 726 height 49
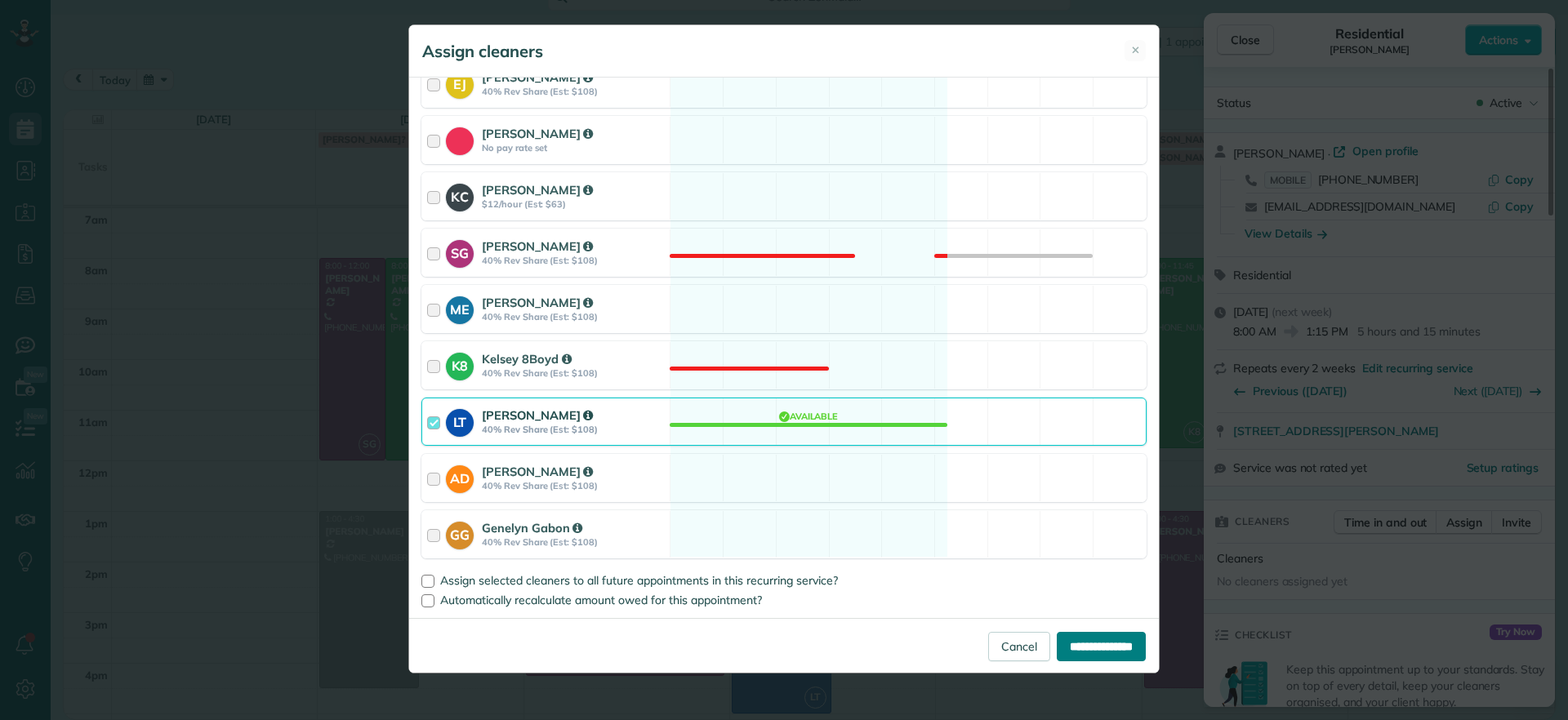
click at [1079, 651] on input "**********" at bounding box center [1101, 646] width 89 height 30
type input "**********"
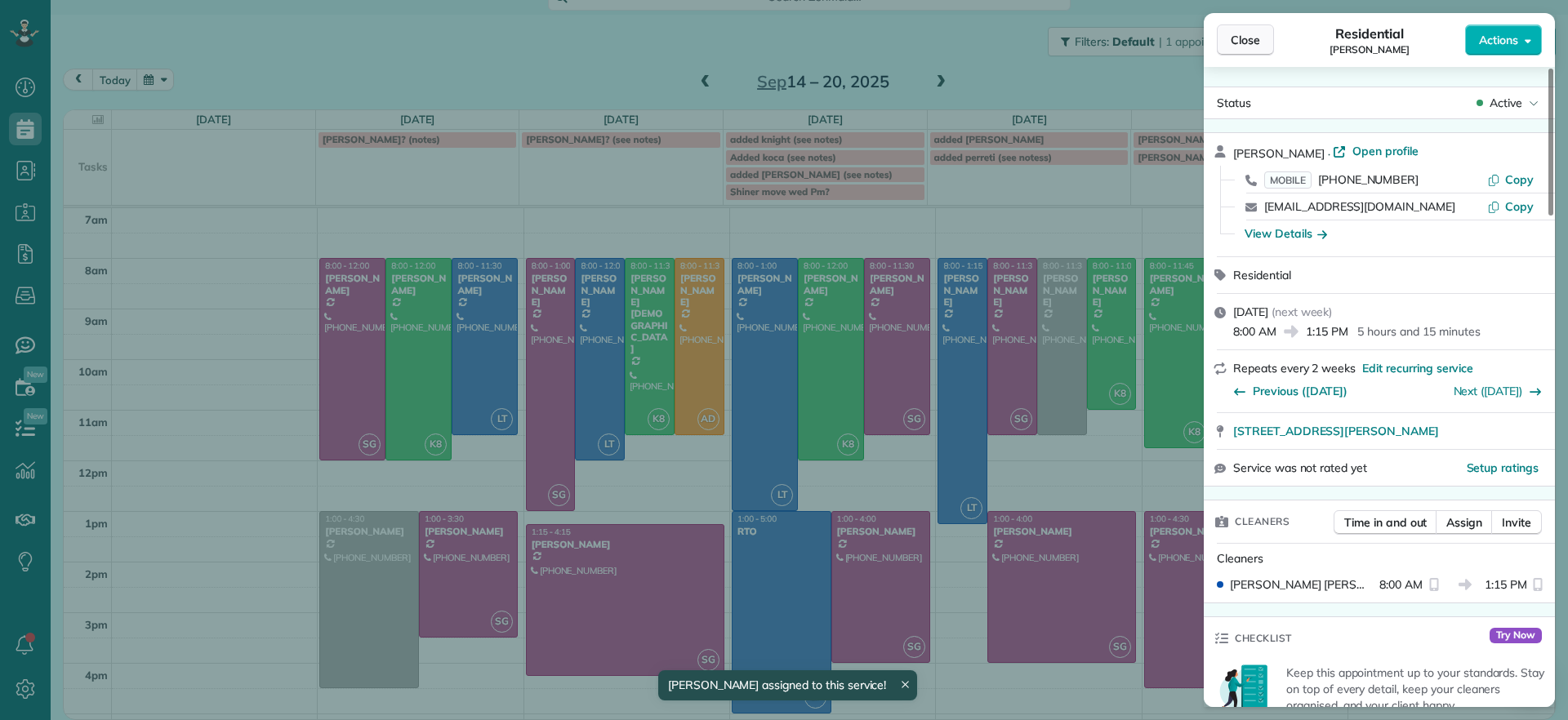
click at [1253, 48] on span "Close" at bounding box center [1245, 40] width 30 height 16
